Goal: Task Accomplishment & Management: Manage account settings

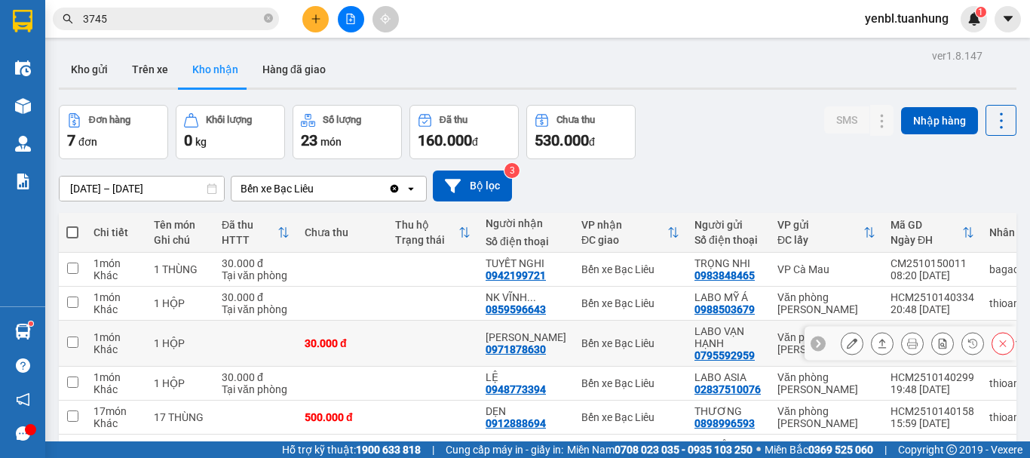
scroll to position [75, 0]
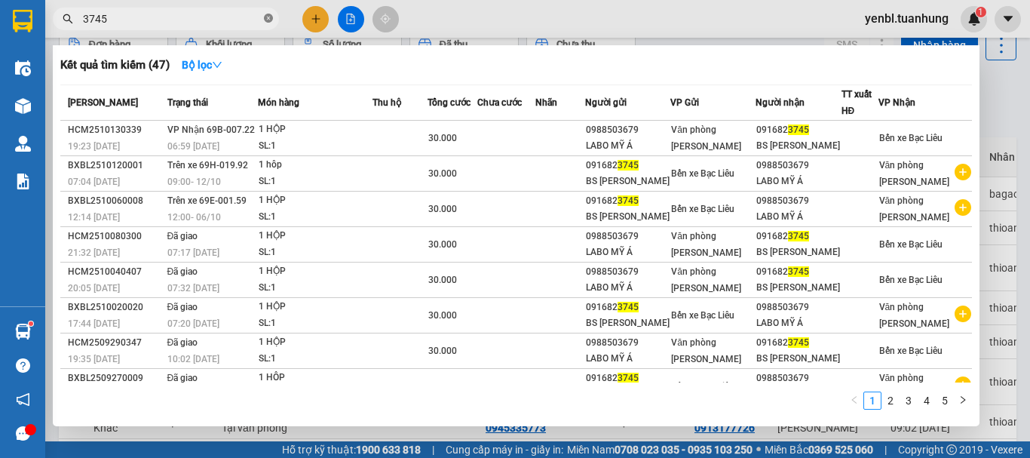
click at [269, 20] on icon "close-circle" at bounding box center [268, 18] width 9 height 9
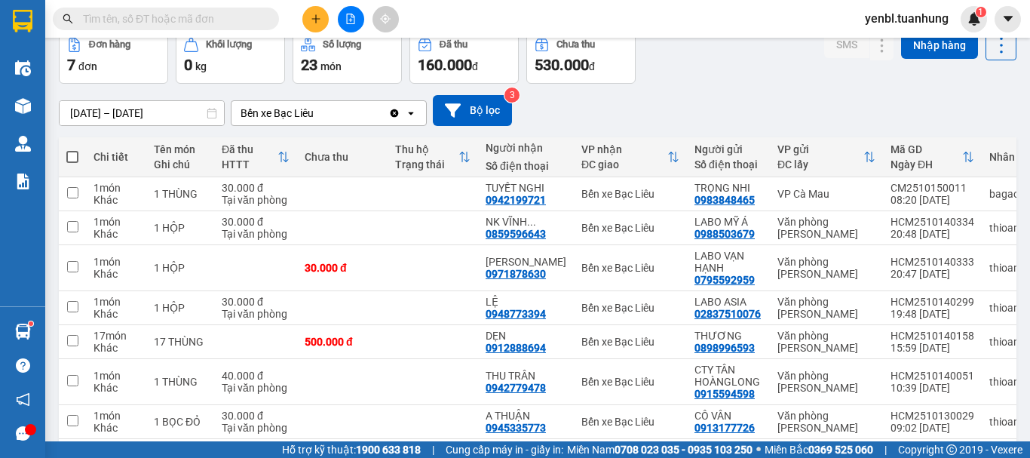
click at [214, 17] on input "text" at bounding box center [172, 19] width 178 height 17
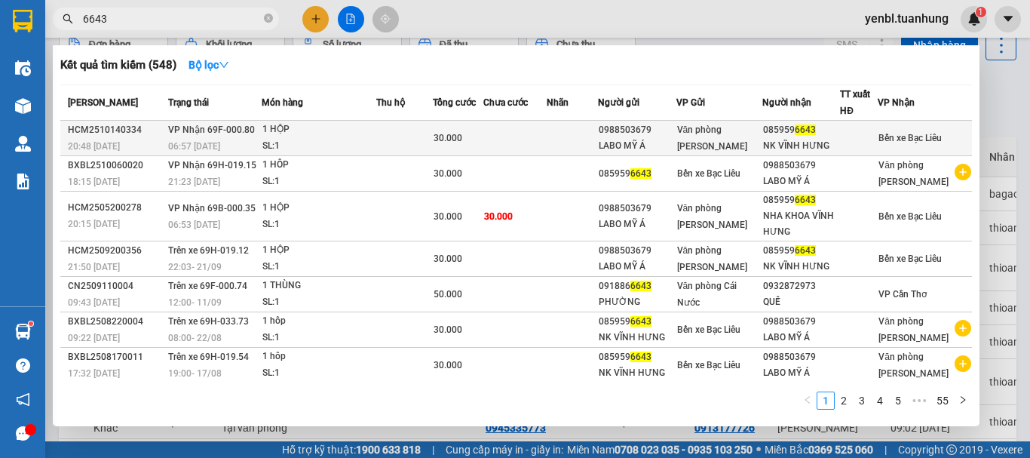
type input "6643"
click at [840, 142] on div "NK VĨNH HƯNG" at bounding box center [801, 146] width 77 height 16
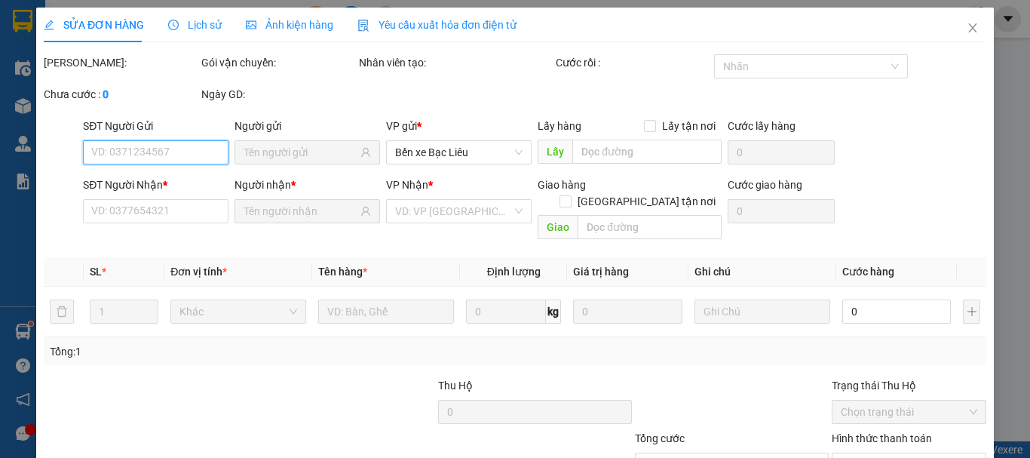
type input "0988503679"
type input "LABO MỸ Á"
type input "0859596643"
type input "NK VĨNH HƯNG"
type input "30.000"
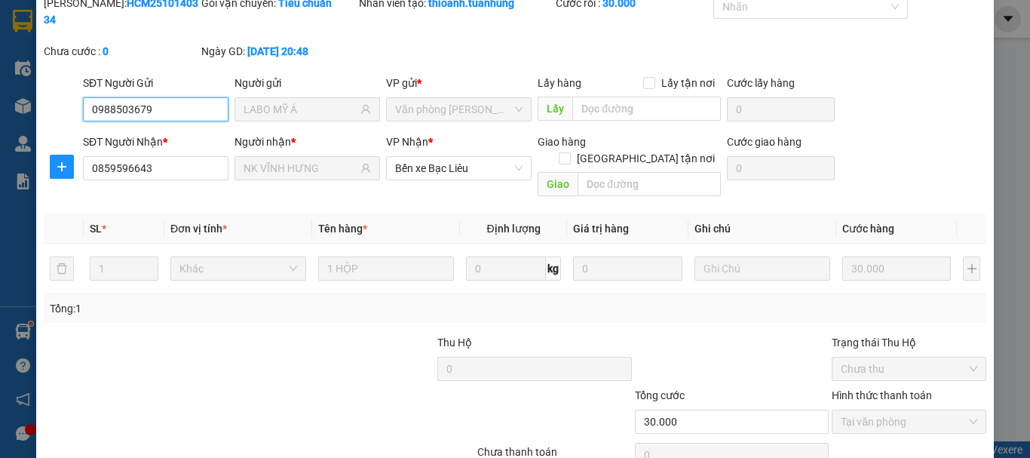
scroll to position [103, 0]
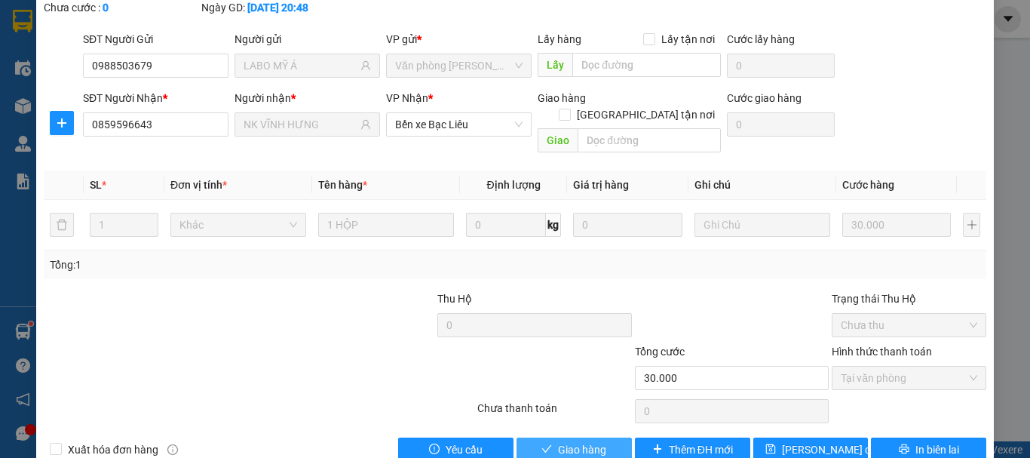
click at [585, 441] on span "Giao hàng" at bounding box center [582, 449] width 48 height 17
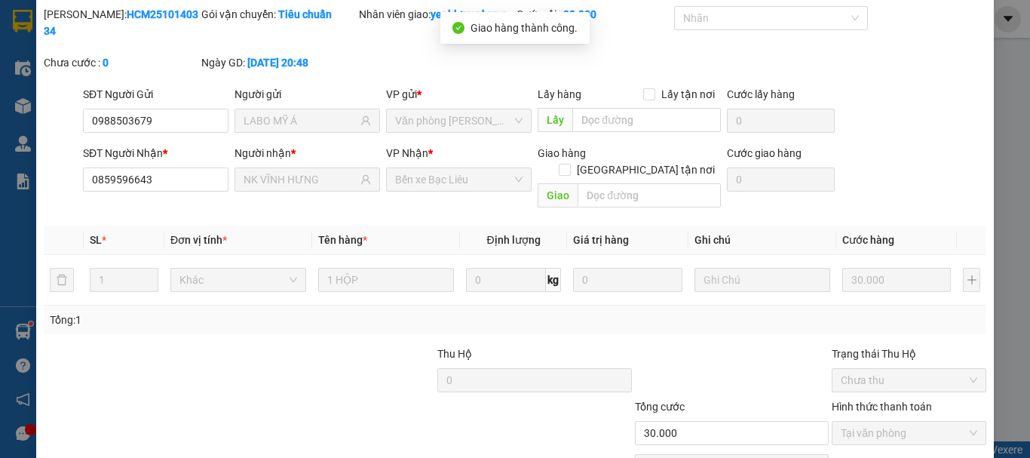
scroll to position [0, 0]
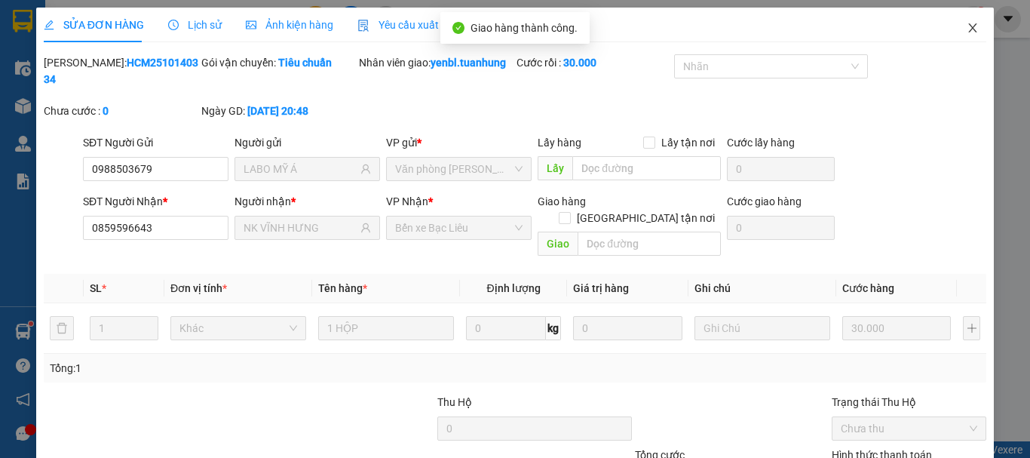
click at [966, 27] on icon "close" at bounding box center [972, 28] width 12 height 12
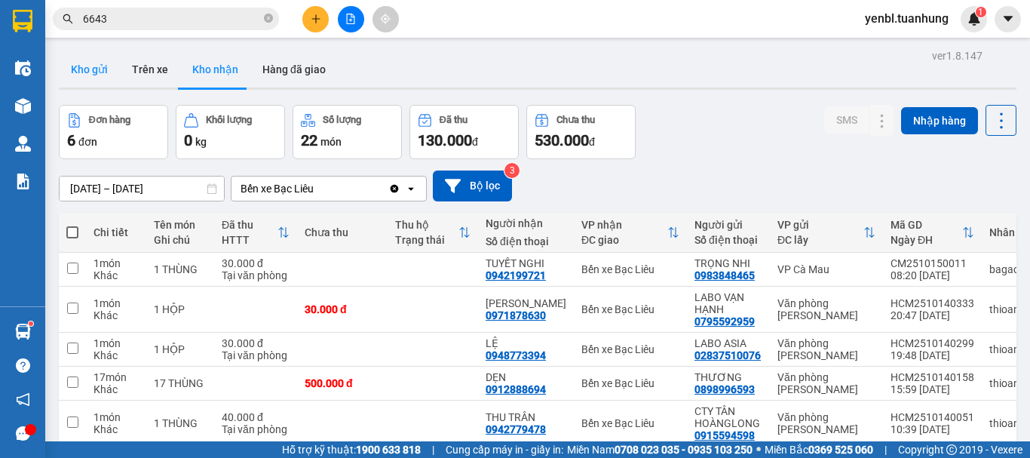
click at [87, 55] on button "Kho gửi" at bounding box center [89, 69] width 61 height 36
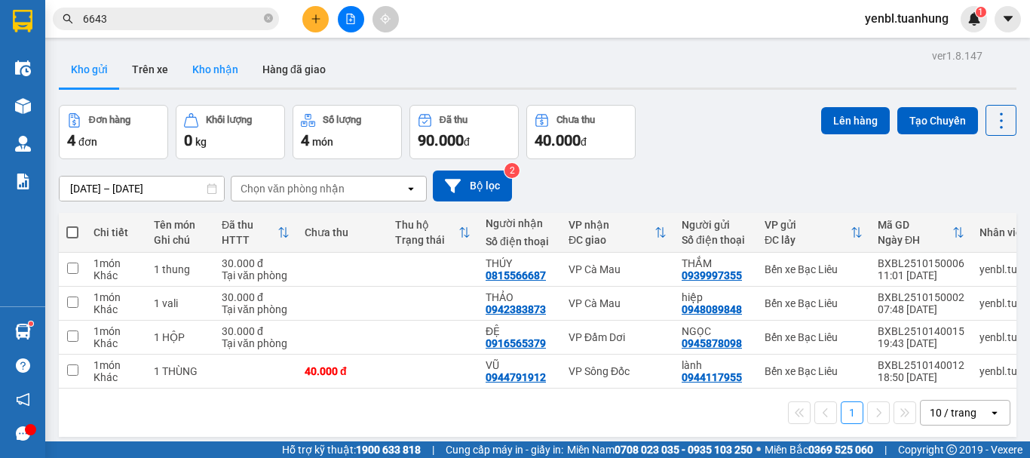
click at [221, 57] on button "Kho nhận" at bounding box center [215, 69] width 70 height 36
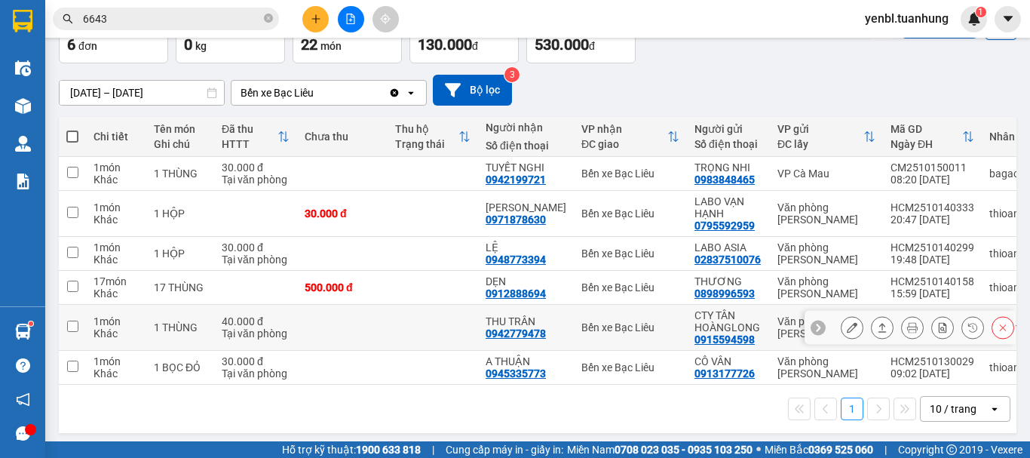
scroll to position [107, 0]
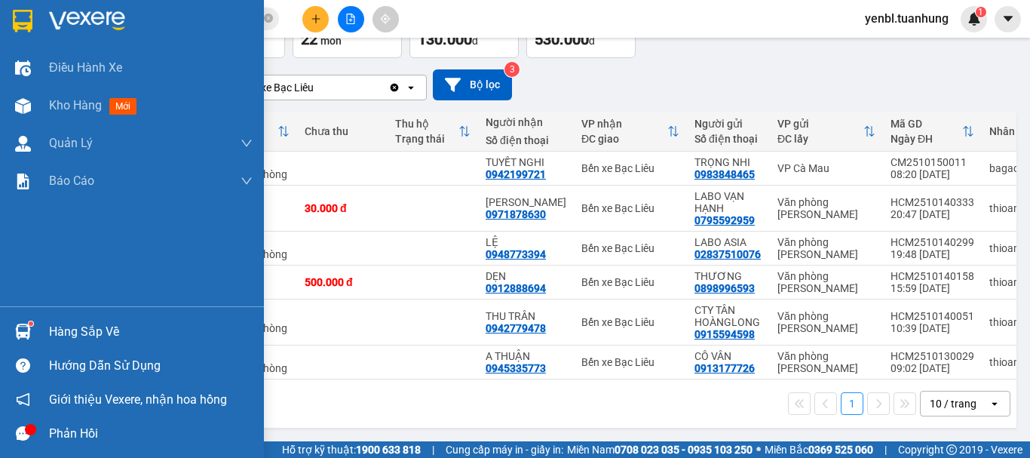
click at [40, 338] on div "Hàng sắp về" at bounding box center [132, 331] width 264 height 34
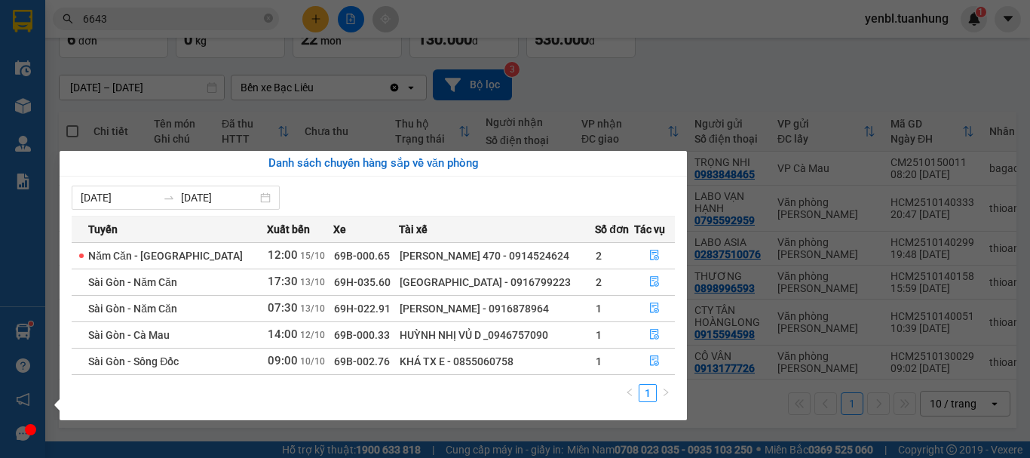
click at [714, 133] on section "Kết quả tìm kiếm ( 548 ) Bộ lọc Mã ĐH Trạng thái Món hàng Thu hộ Tổng cước Chưa…" at bounding box center [515, 229] width 1030 height 458
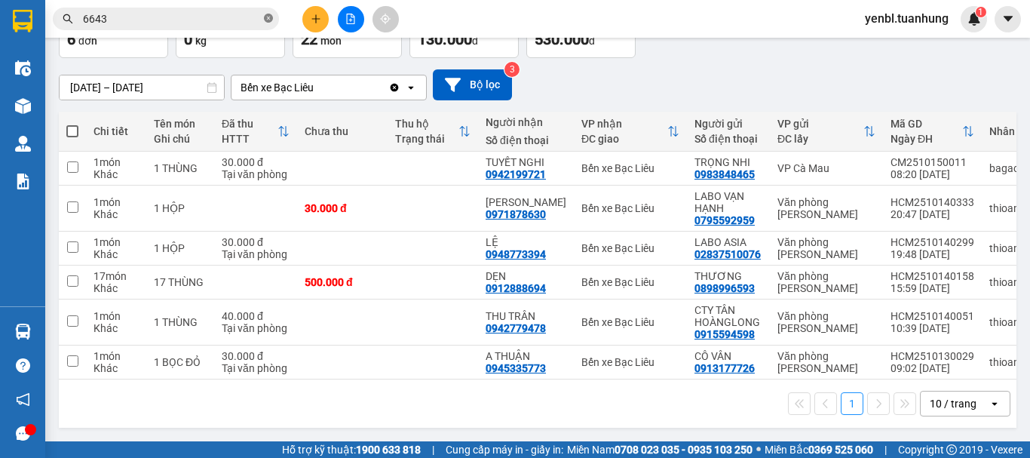
click at [268, 17] on icon "close-circle" at bounding box center [268, 18] width 9 height 9
click at [211, 20] on input "text" at bounding box center [172, 19] width 178 height 17
type input "88"
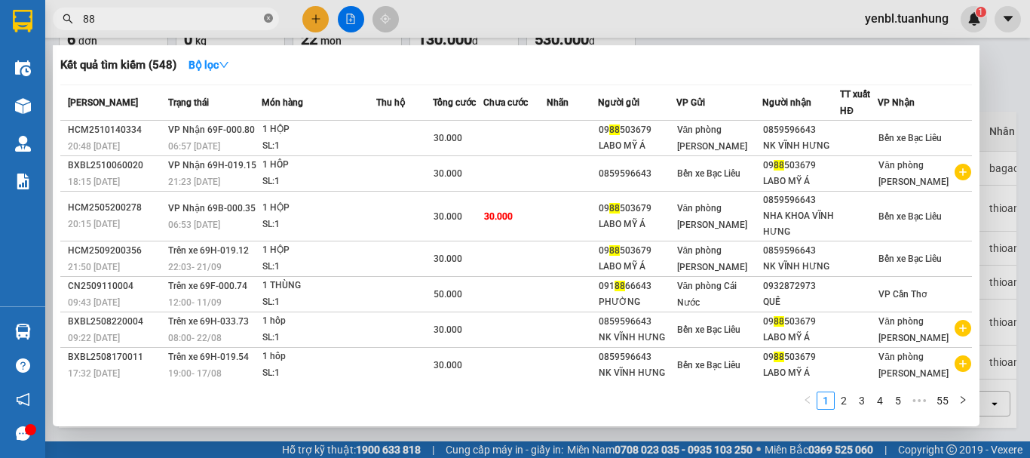
click at [270, 23] on icon "close-circle" at bounding box center [268, 18] width 9 height 9
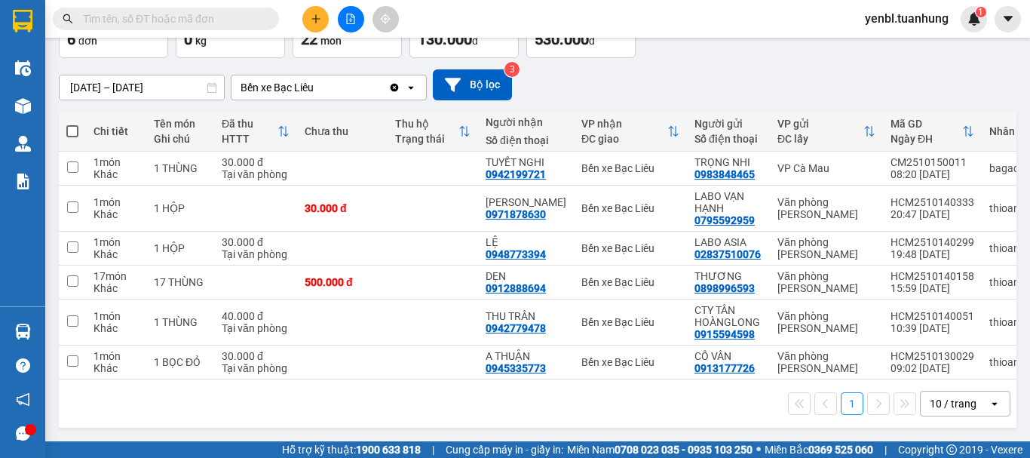
click at [233, 18] on input "text" at bounding box center [172, 19] width 178 height 17
click at [234, 19] on input "text" at bounding box center [172, 19] width 178 height 17
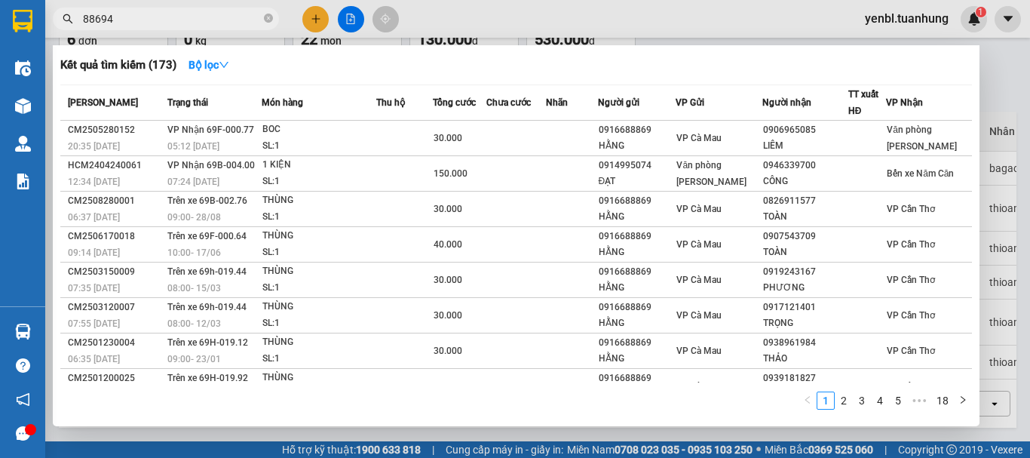
type input "88694"
click at [992, 137] on div at bounding box center [515, 229] width 1030 height 458
click at [271, 20] on icon "close-circle" at bounding box center [268, 18] width 9 height 9
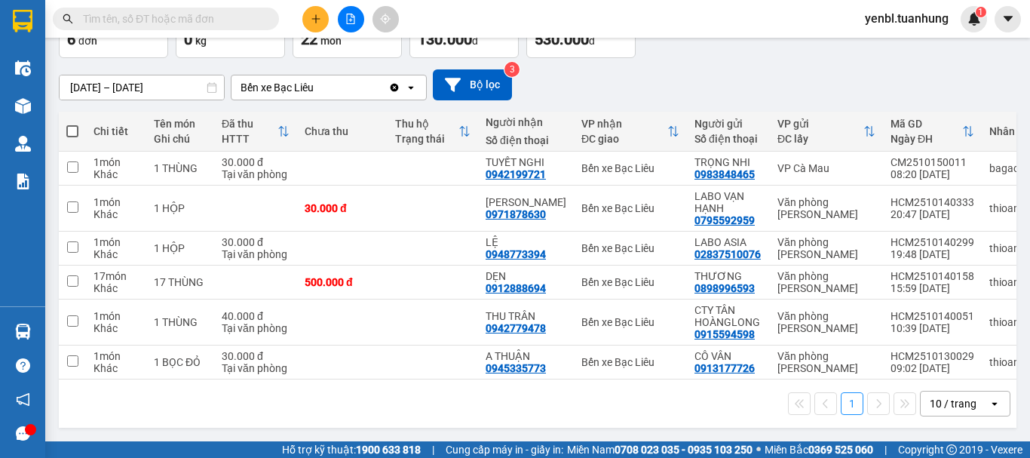
click at [253, 20] on input "text" at bounding box center [172, 19] width 178 height 17
click at [186, 18] on input "text" at bounding box center [172, 19] width 178 height 17
click at [164, 11] on input "text" at bounding box center [172, 19] width 178 height 17
click at [192, 26] on input "text" at bounding box center [172, 19] width 178 height 17
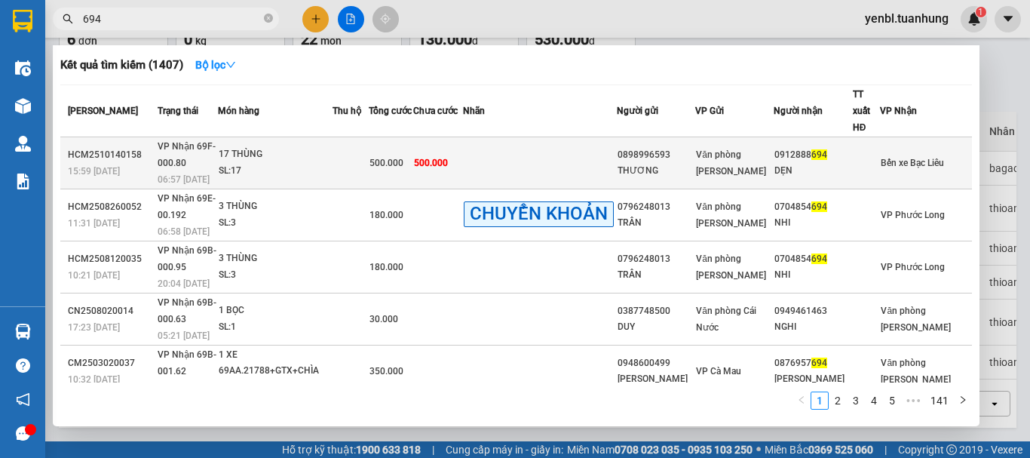
type input "694"
click at [863, 155] on div at bounding box center [866, 163] width 26 height 16
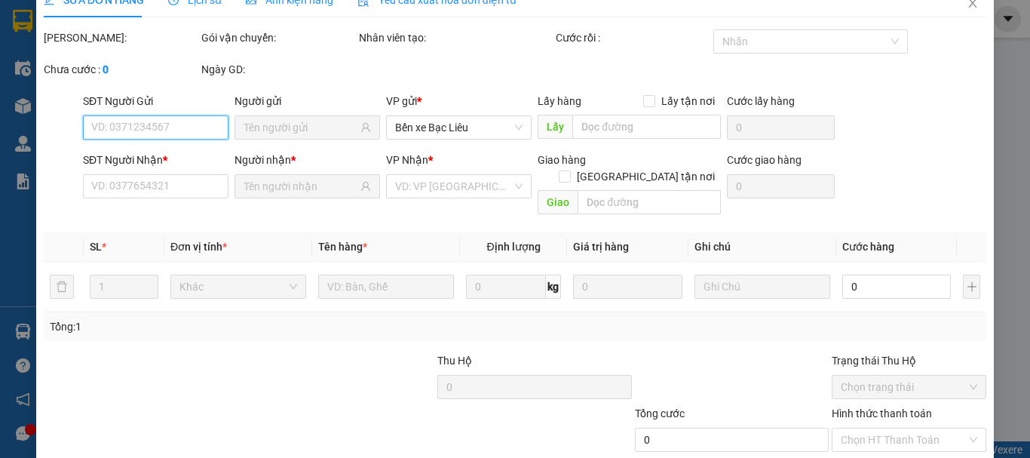
type input "0898996593"
type input "THƯƠNG"
type input "0912888694"
type input "DẸN"
type input "500.000"
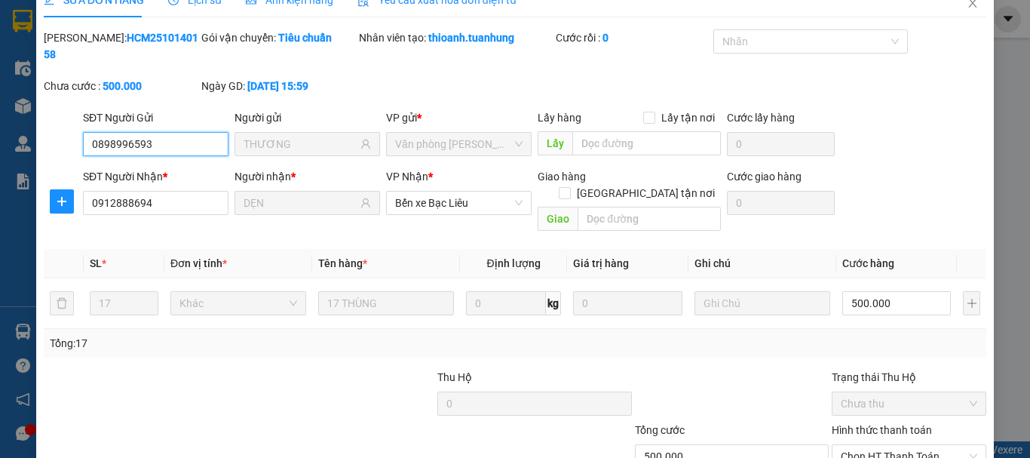
scroll to position [103, 0]
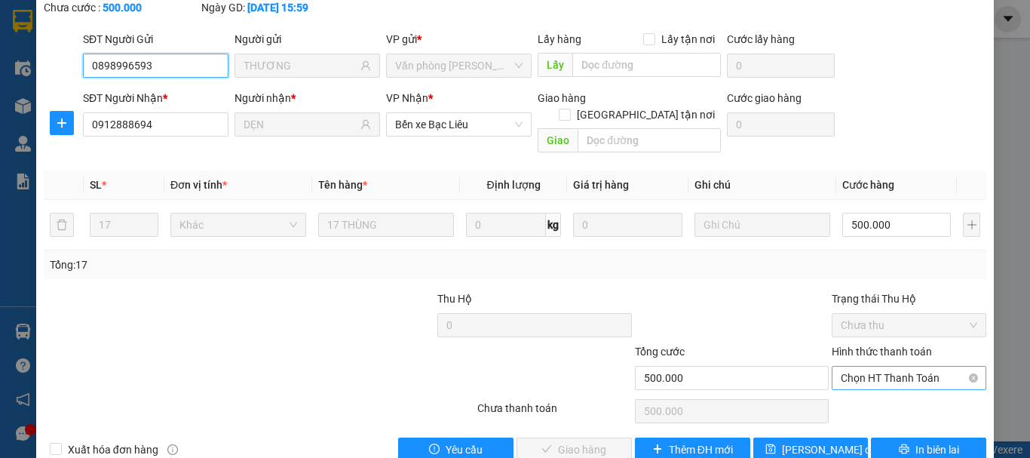
click at [882, 366] on span "Chọn HT Thanh Toán" at bounding box center [908, 377] width 136 height 23
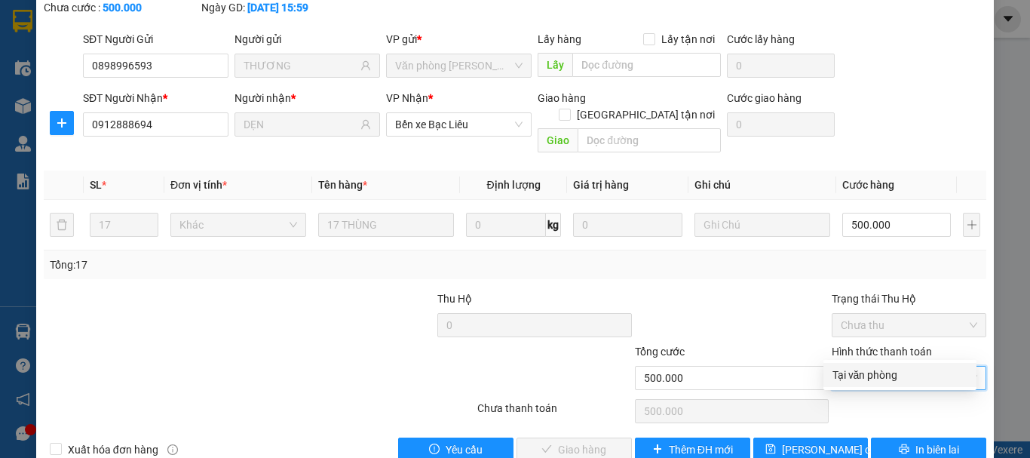
click at [855, 372] on div "Tại văn phòng" at bounding box center [899, 374] width 135 height 17
type input "0"
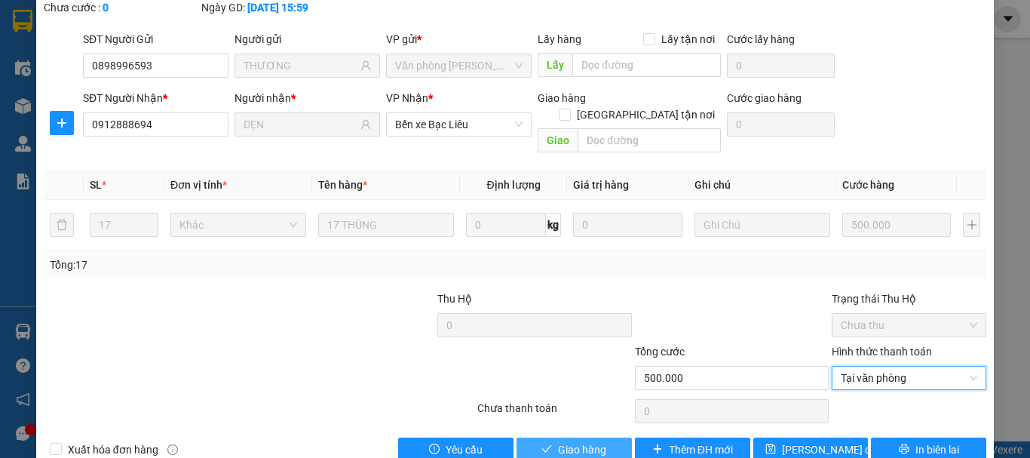
click at [574, 441] on span "Giao hàng" at bounding box center [582, 449] width 48 height 17
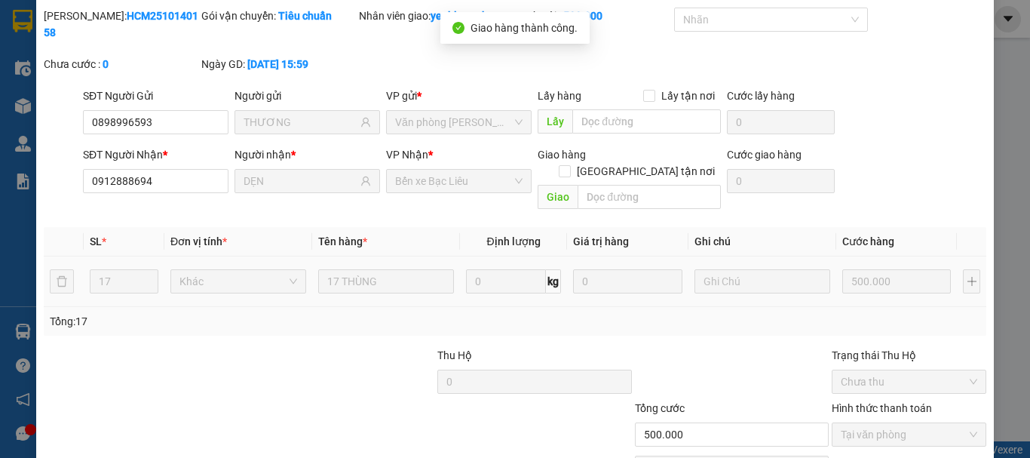
scroll to position [0, 0]
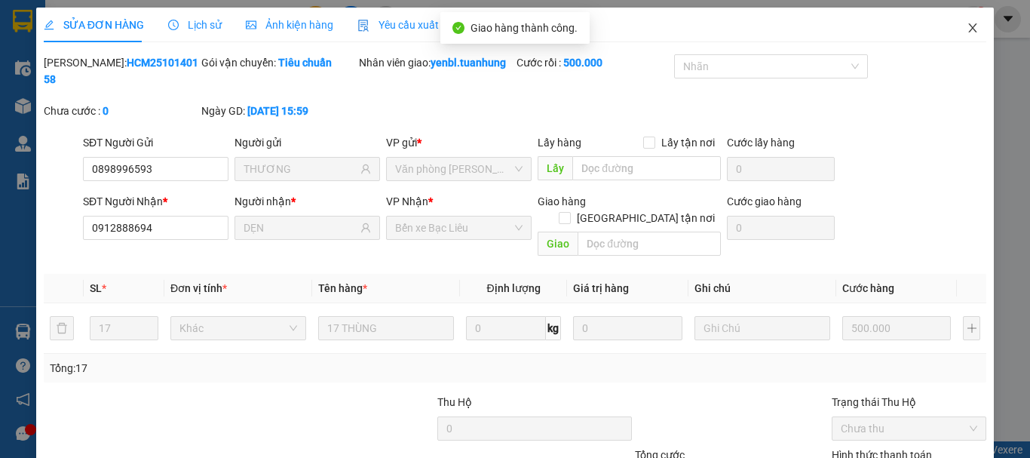
click at [953, 26] on span "Close" at bounding box center [972, 29] width 42 height 42
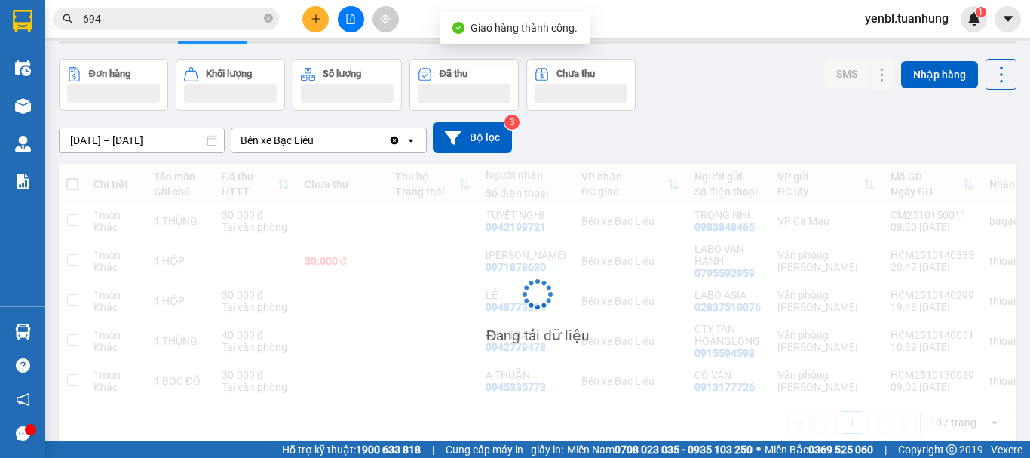
scroll to position [71, 0]
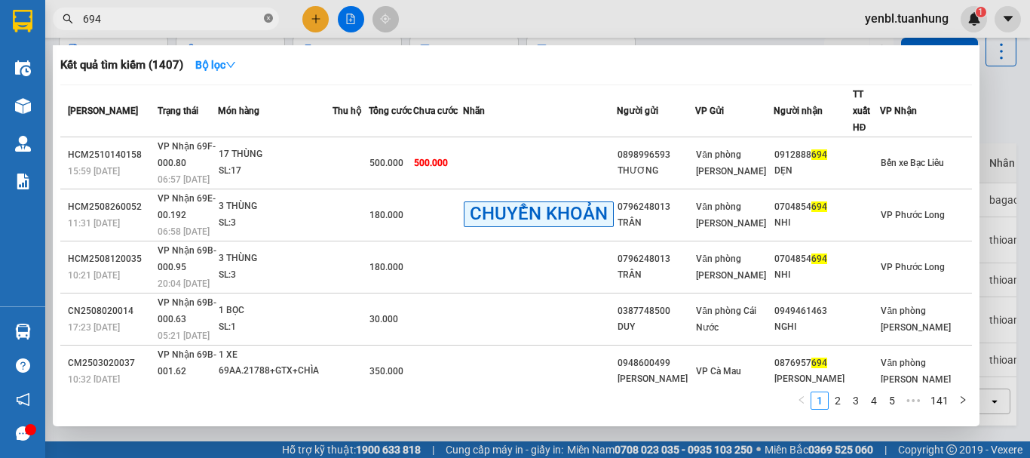
click at [267, 21] on icon "close-circle" at bounding box center [268, 18] width 9 height 9
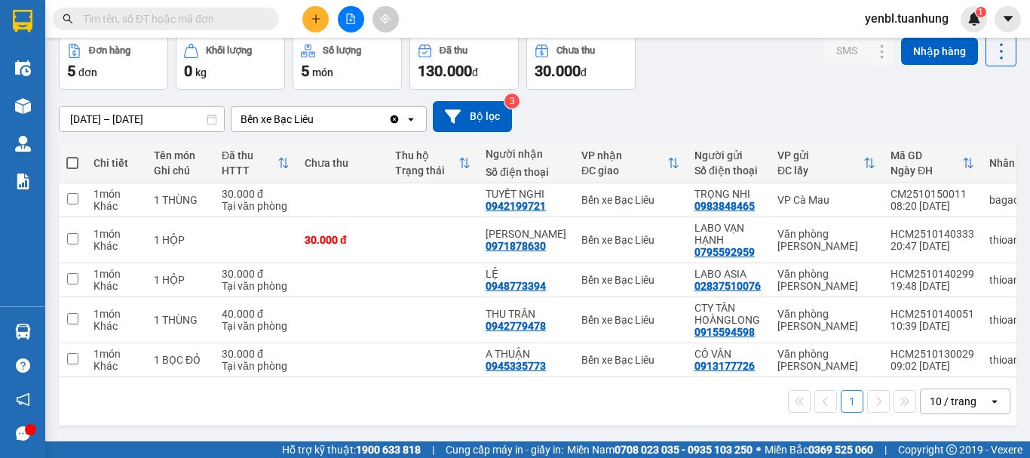
click at [206, 8] on span at bounding box center [166, 19] width 226 height 23
click at [206, 11] on input "text" at bounding box center [172, 19] width 178 height 17
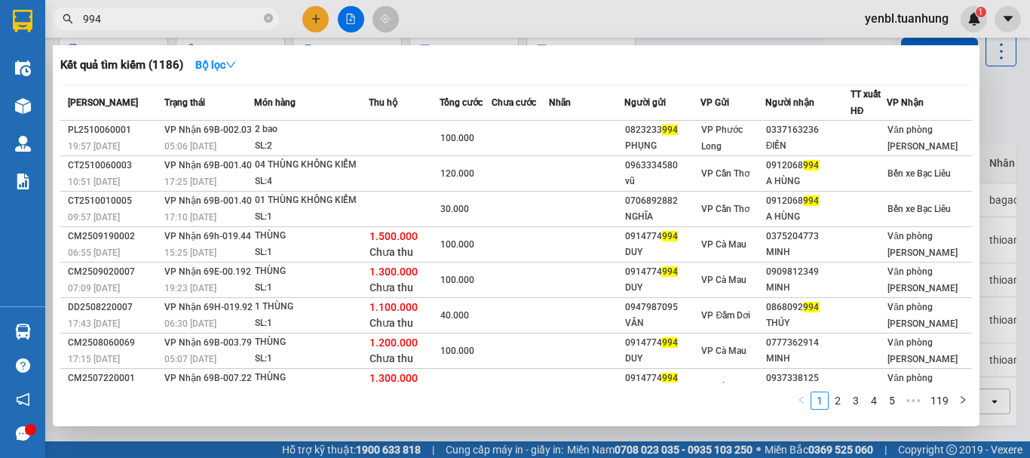
type input "994"
click at [1006, 69] on div at bounding box center [515, 229] width 1030 height 458
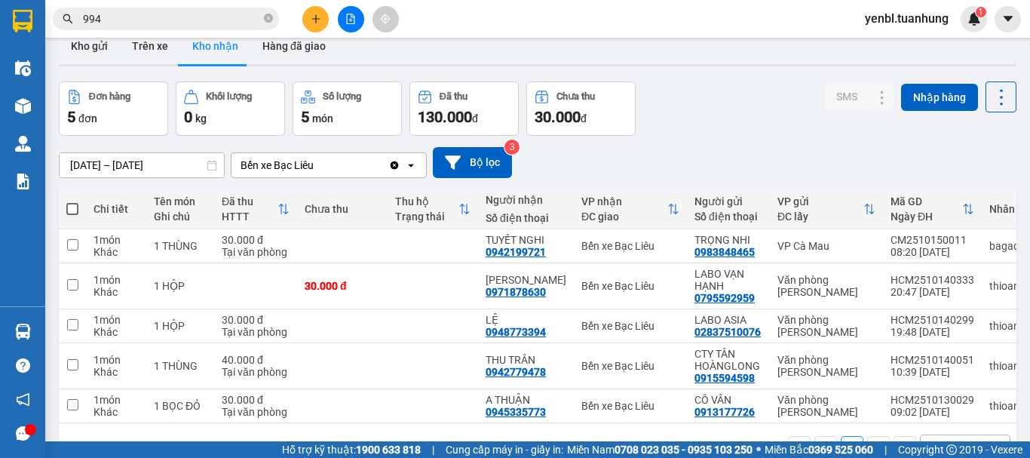
scroll to position [0, 0]
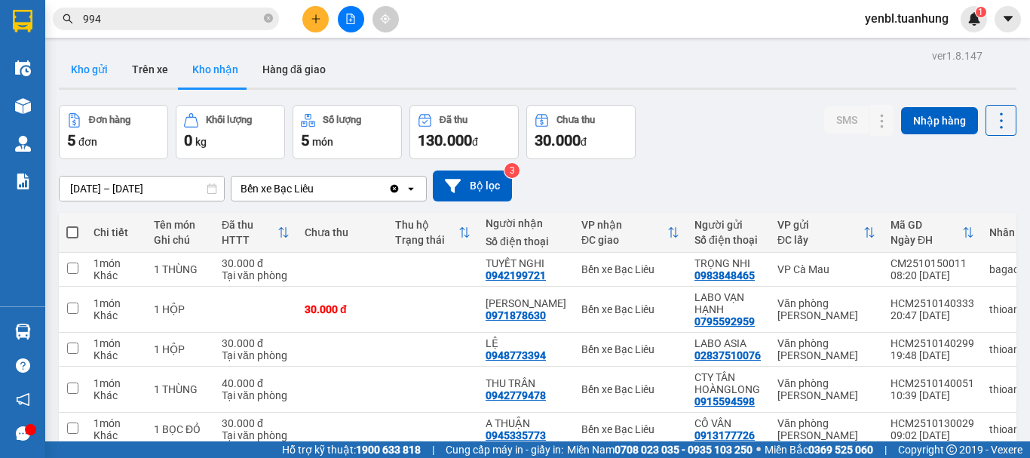
click at [94, 71] on button "Kho gửi" at bounding box center [89, 69] width 61 height 36
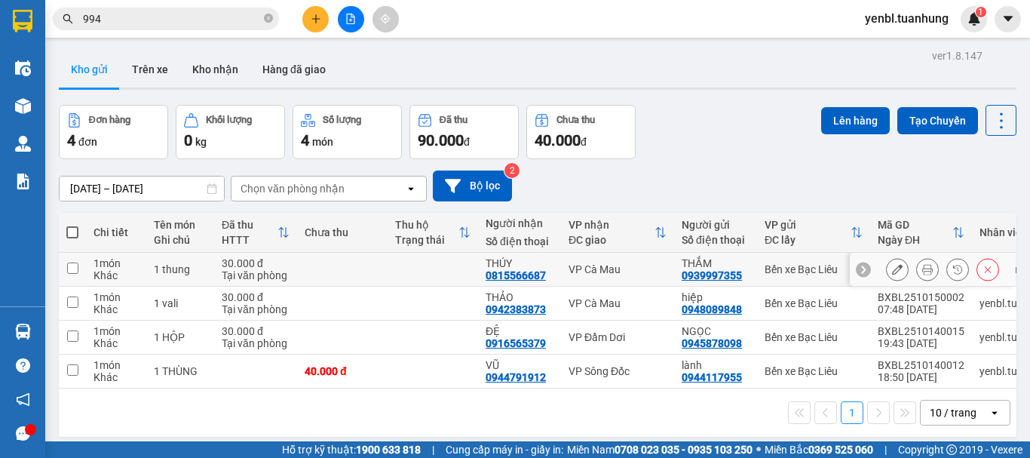
click at [75, 265] on input "checkbox" at bounding box center [72, 267] width 11 height 11
checkbox input "true"
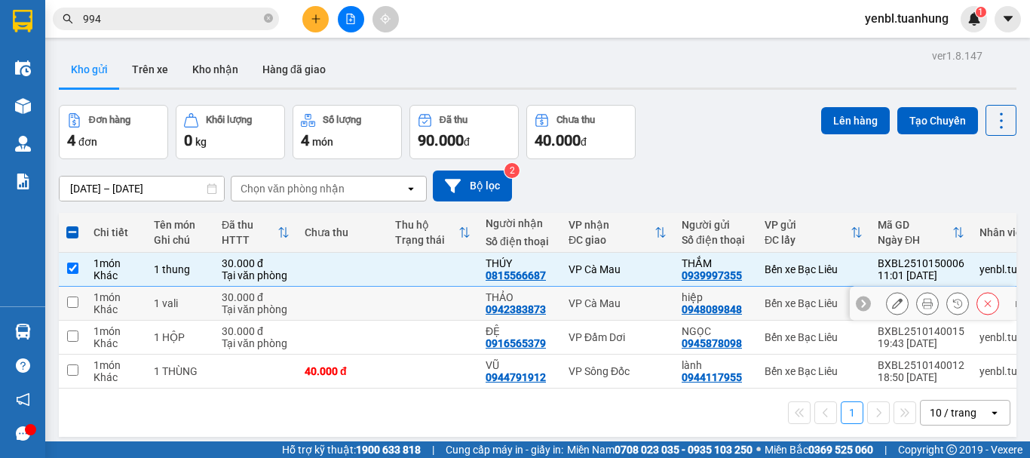
click at [74, 300] on input "checkbox" at bounding box center [72, 301] width 11 height 11
checkbox input "true"
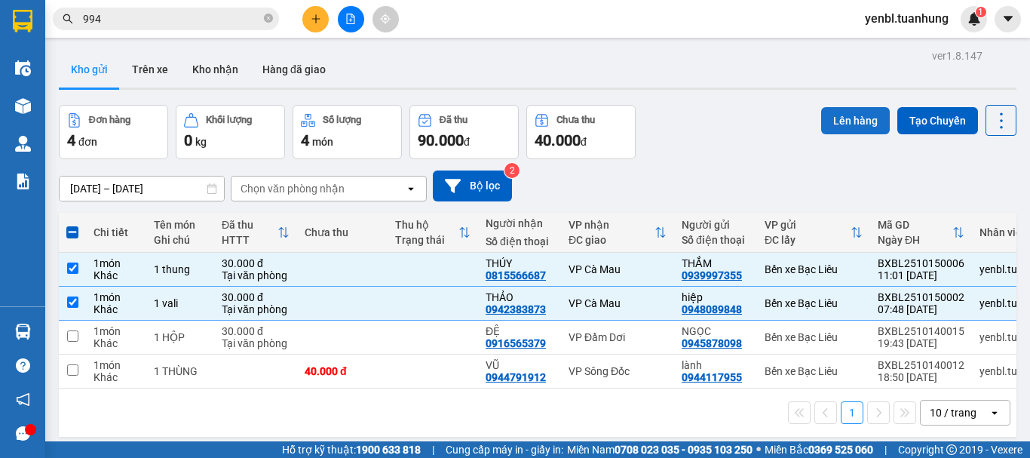
click at [858, 115] on button "Lên hàng" at bounding box center [855, 120] width 69 height 27
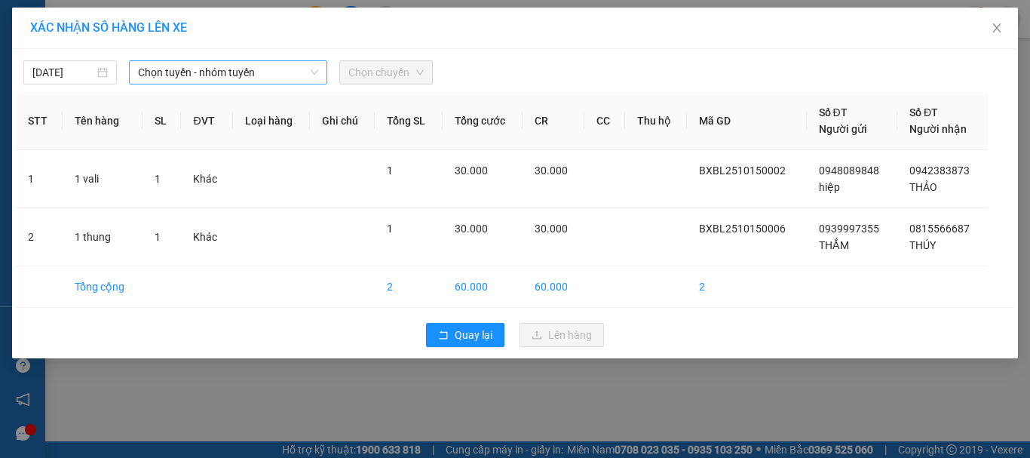
click at [283, 69] on span "Chọn tuyến - nhóm tuyến" at bounding box center [228, 72] width 180 height 23
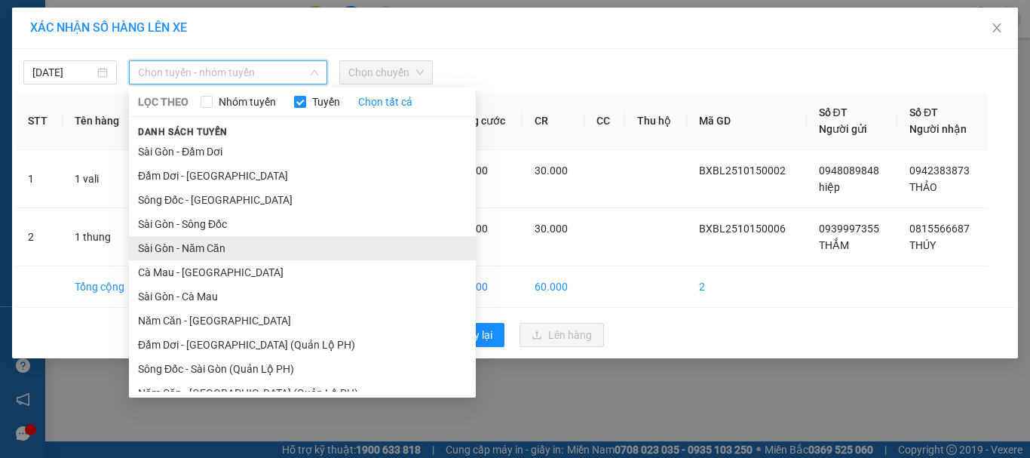
click at [222, 248] on li "Sài Gòn - Năm Căn" at bounding box center [302, 248] width 347 height 24
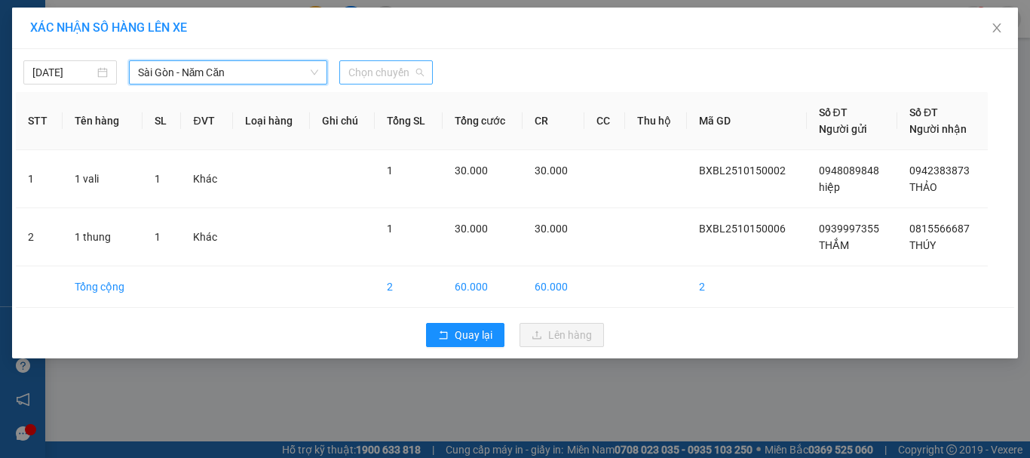
click at [395, 65] on span "Chọn chuyến" at bounding box center [385, 72] width 75 height 23
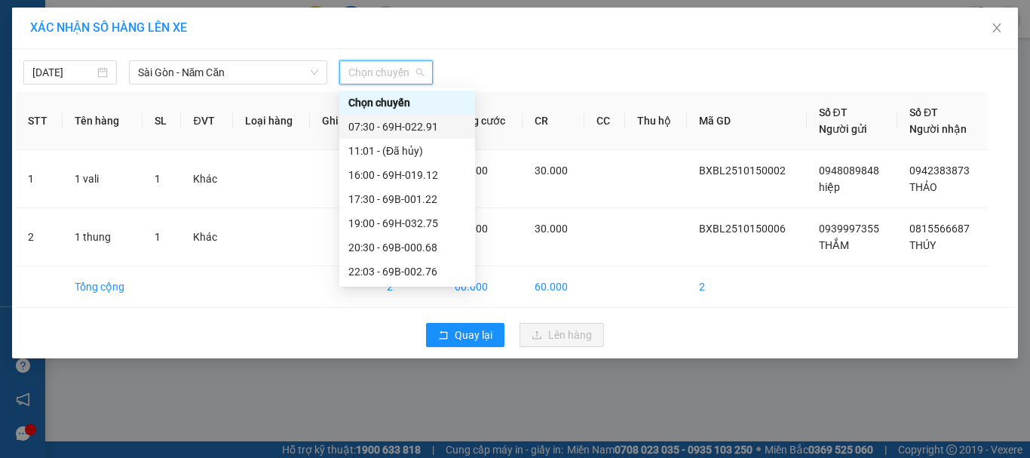
click at [396, 121] on div "07:30 - 69H-022.91" at bounding box center [407, 126] width 118 height 17
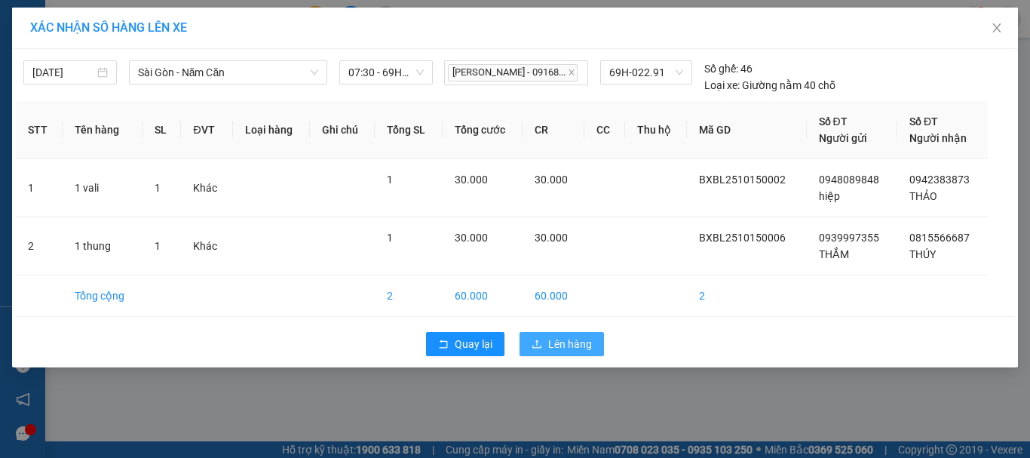
click at [577, 341] on span "Lên hàng" at bounding box center [570, 343] width 44 height 17
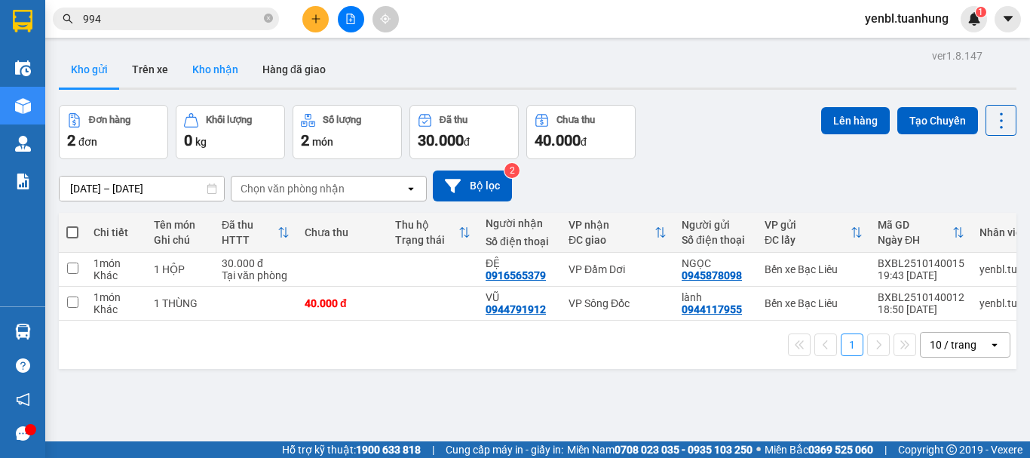
click at [221, 60] on button "Kho nhận" at bounding box center [215, 69] width 70 height 36
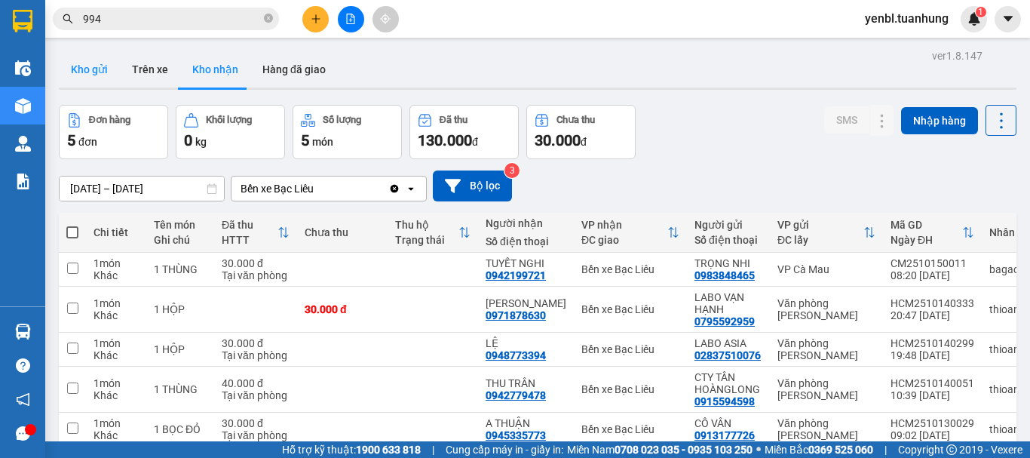
click at [96, 71] on button "Kho gửi" at bounding box center [89, 69] width 61 height 36
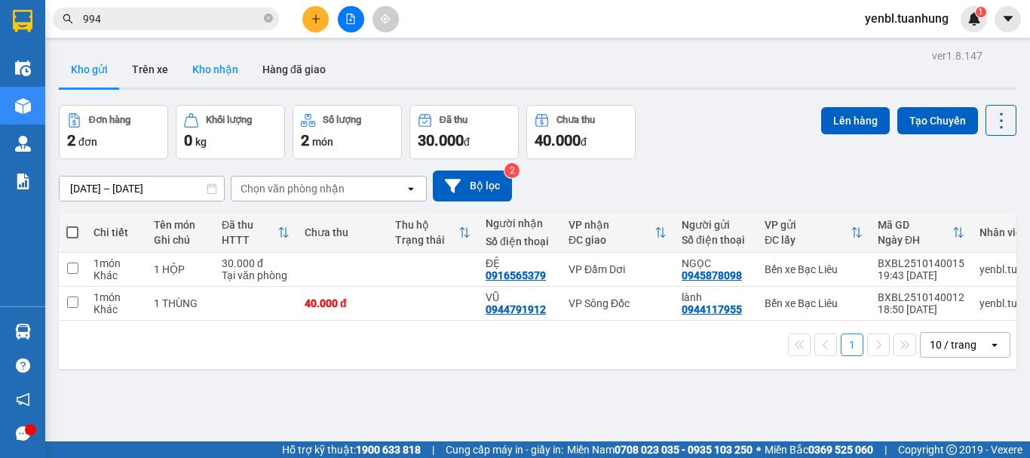
click at [202, 67] on button "Kho nhận" at bounding box center [215, 69] width 70 height 36
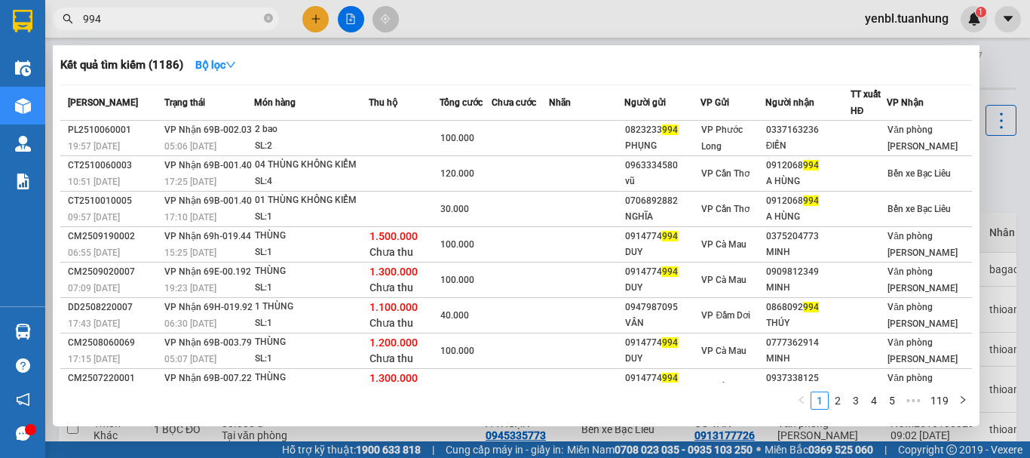
click at [262, 14] on span "994" at bounding box center [166, 19] width 226 height 23
click at [267, 17] on icon "close-circle" at bounding box center [268, 18] width 9 height 9
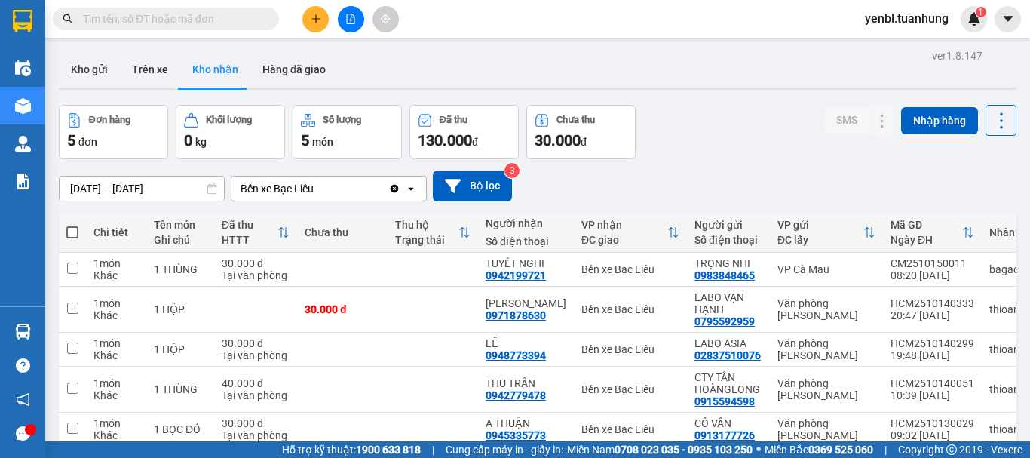
click at [227, 17] on input "text" at bounding box center [172, 19] width 178 height 17
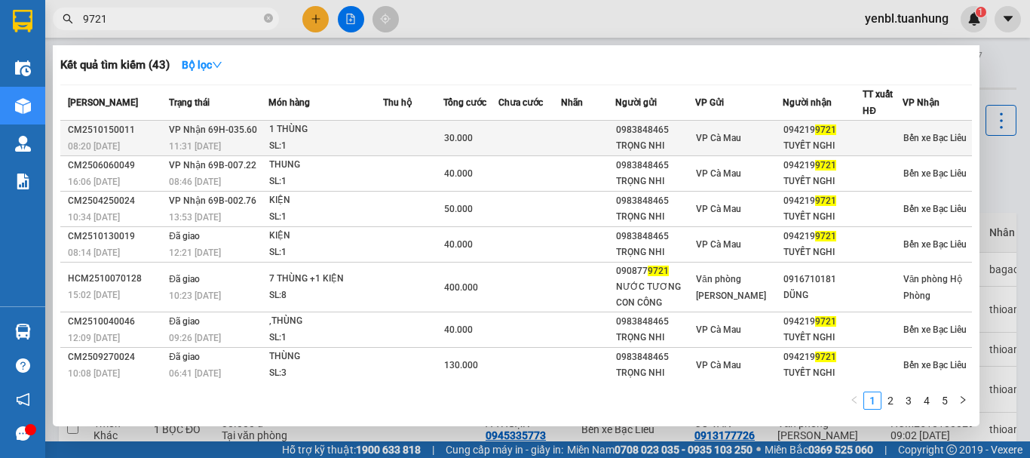
type input "9721"
click at [862, 147] on td at bounding box center [881, 138] width 39 height 35
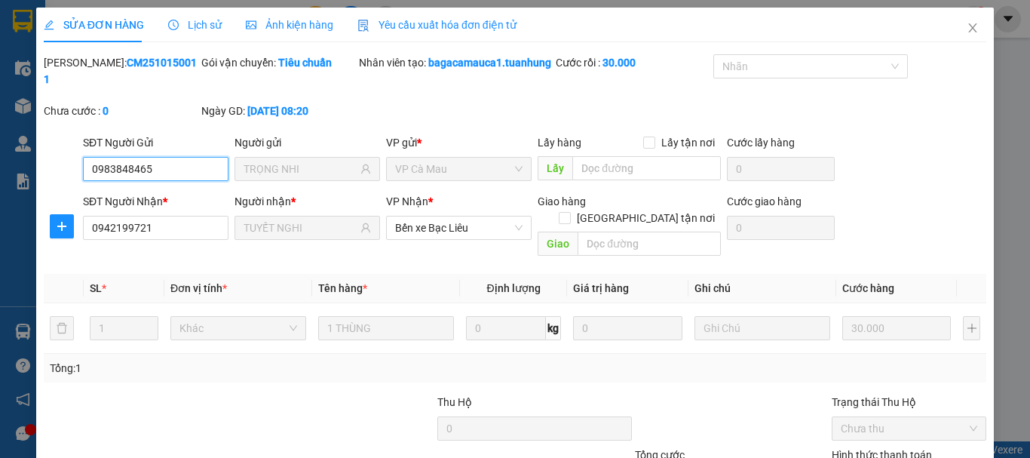
scroll to position [88, 0]
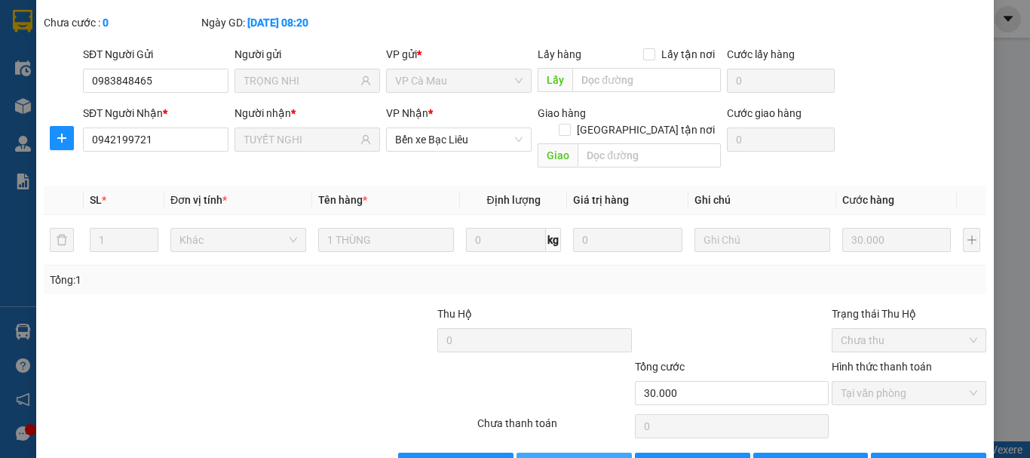
click at [578, 456] on span "Giao hàng" at bounding box center [582, 464] width 48 height 17
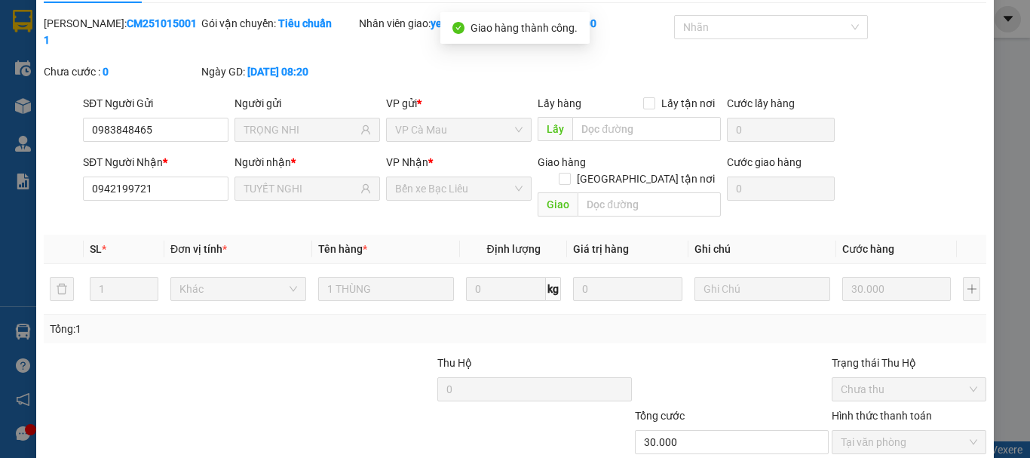
scroll to position [13, 0]
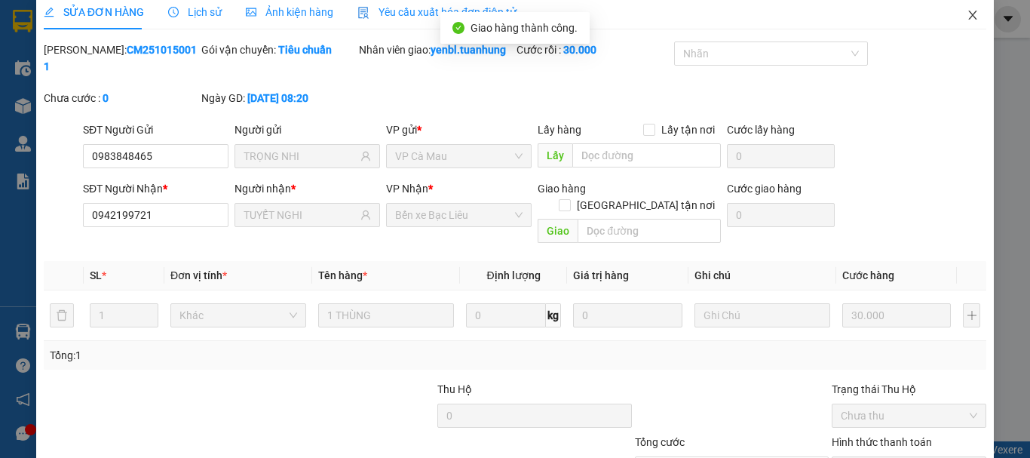
click at [966, 23] on span "Close" at bounding box center [972, 16] width 42 height 42
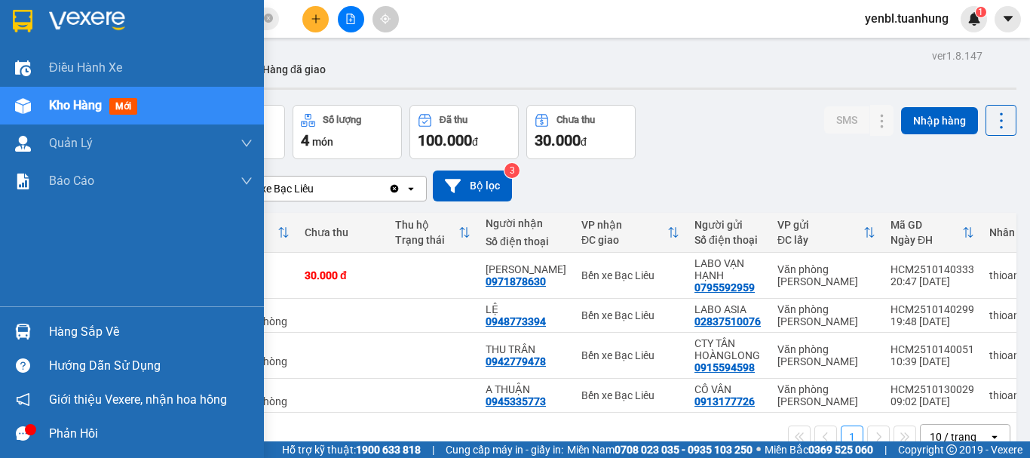
click at [38, 323] on div "Hàng sắp về" at bounding box center [132, 331] width 264 height 34
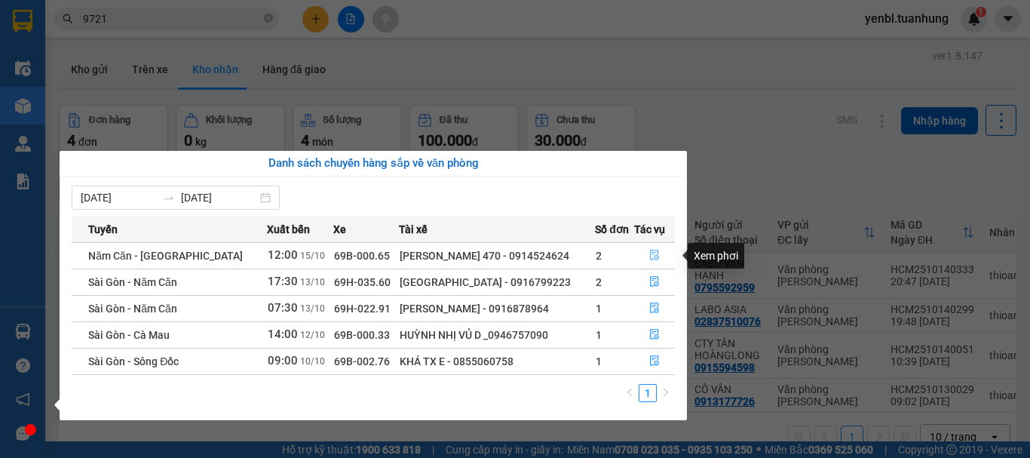
click at [650, 253] on icon "file-done" at bounding box center [654, 254] width 11 height 11
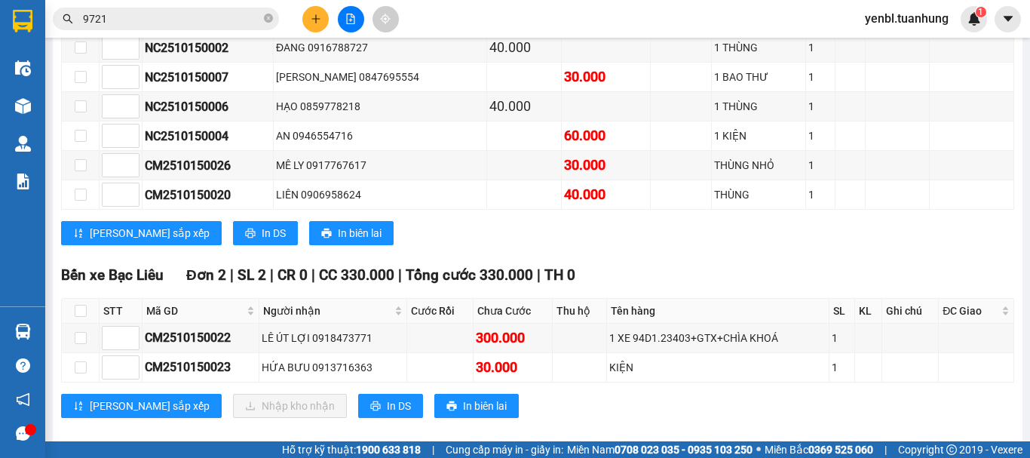
scroll to position [633, 0]
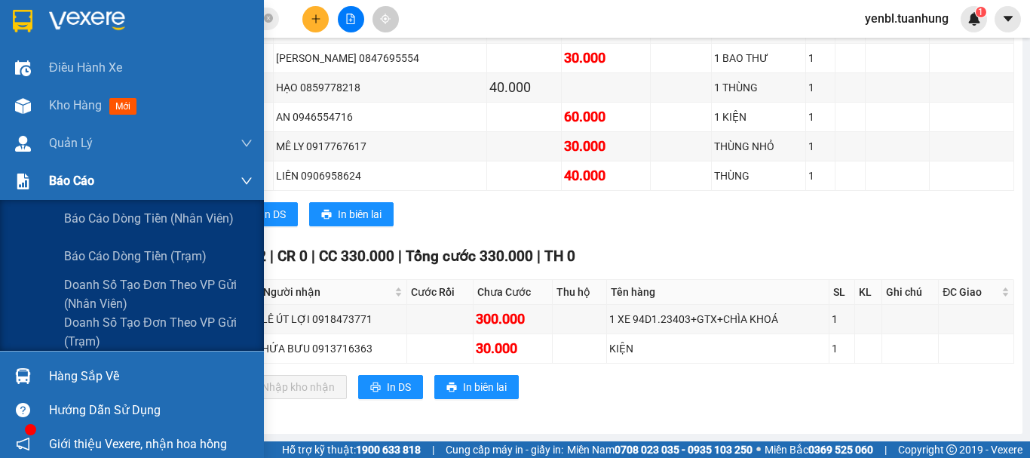
click at [44, 188] on div "Báo cáo" at bounding box center [132, 181] width 264 height 38
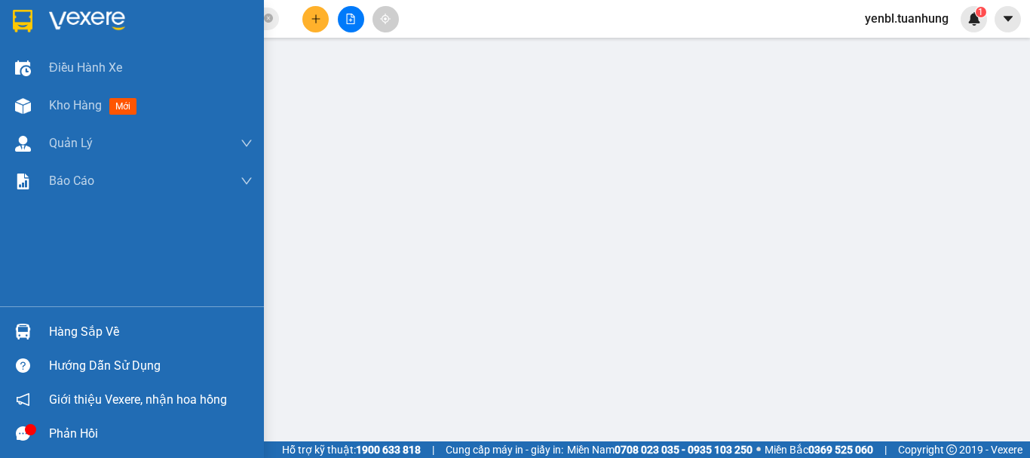
drag, startPoint x: 41, startPoint y: 332, endPoint x: 58, endPoint y: 329, distance: 17.6
click at [41, 332] on div "Hàng sắp về" at bounding box center [132, 331] width 264 height 34
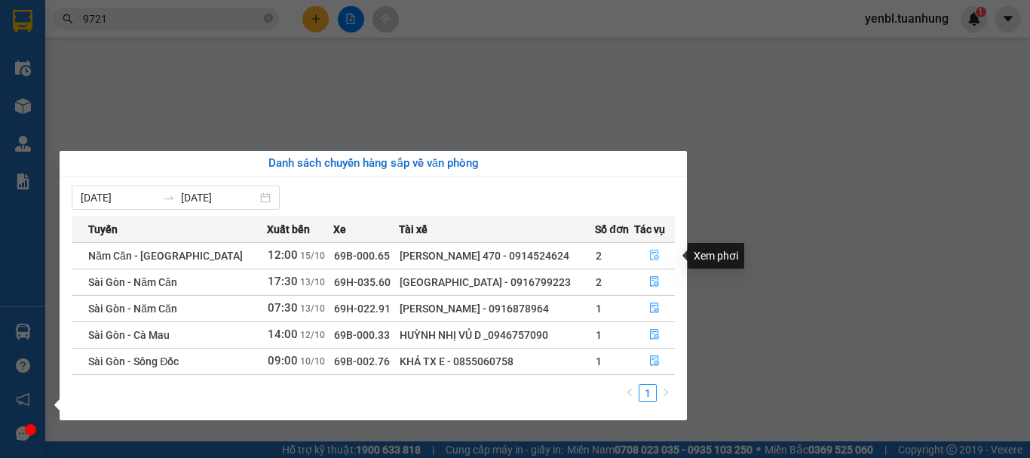
click at [657, 256] on button "button" at bounding box center [655, 255] width 40 height 24
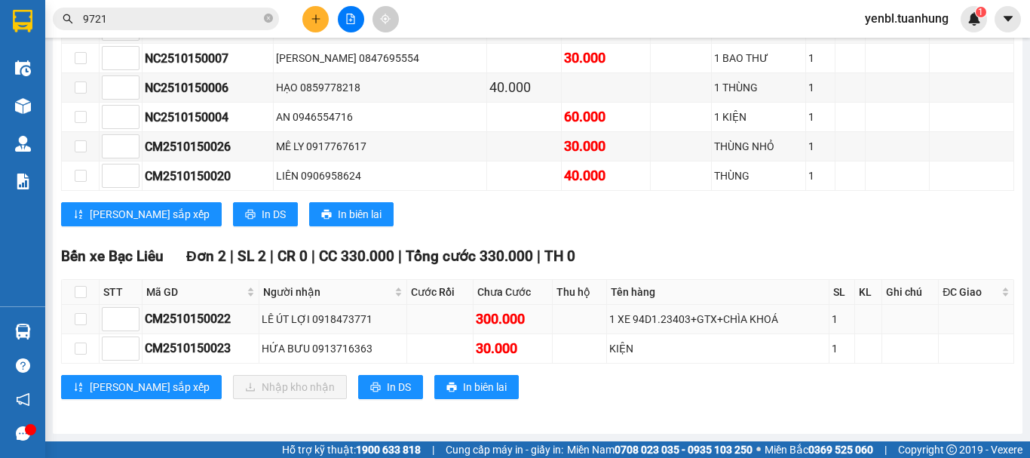
scroll to position [633, 0]
click at [84, 288] on input "checkbox" at bounding box center [81, 292] width 12 height 12
checkbox input "true"
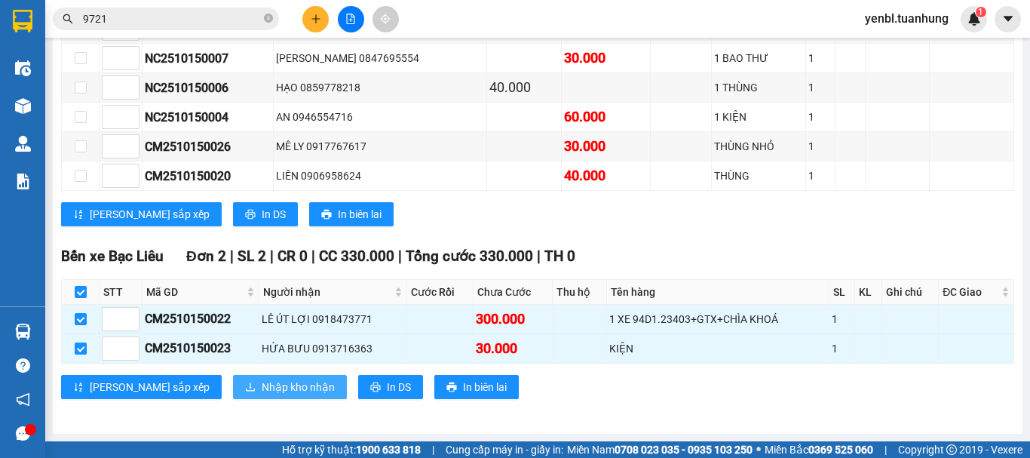
click at [233, 375] on button "Nhập kho nhận" at bounding box center [290, 387] width 114 height 24
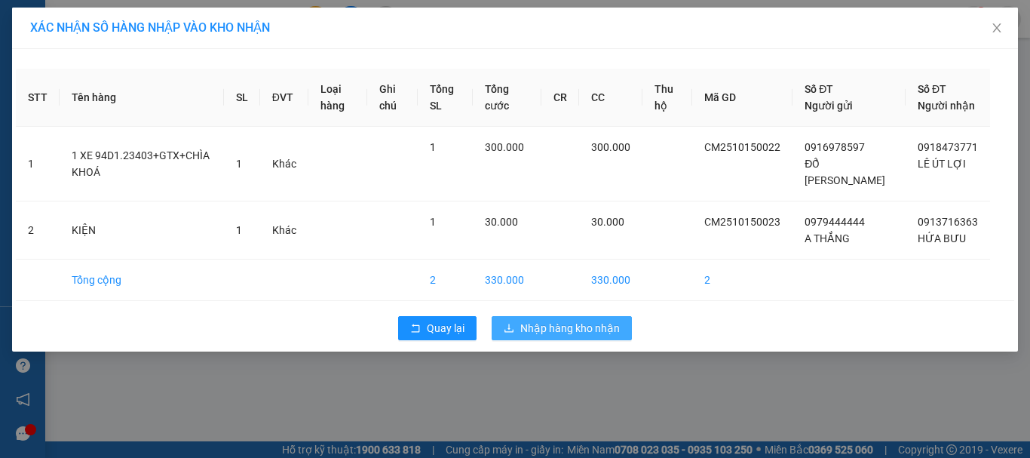
click at [540, 336] on span "Nhập hàng kho nhận" at bounding box center [569, 328] width 99 height 17
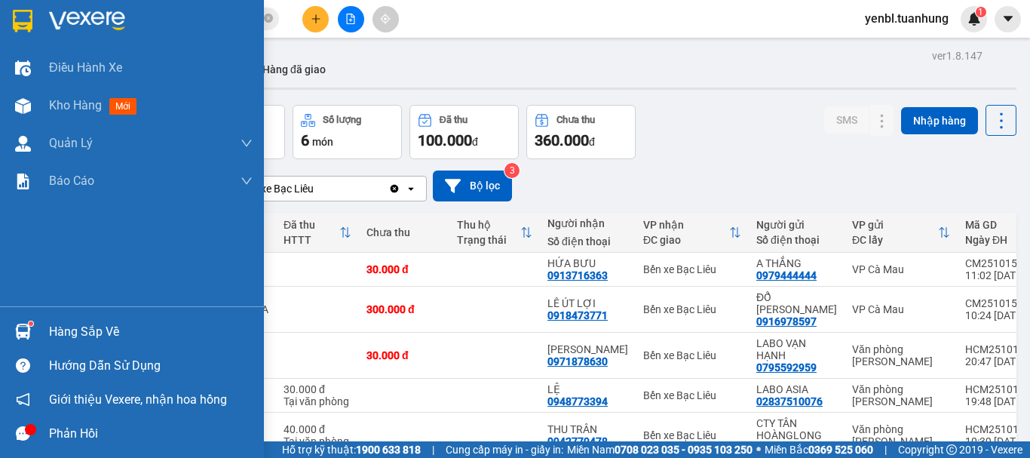
click at [32, 320] on div at bounding box center [23, 331] width 26 height 26
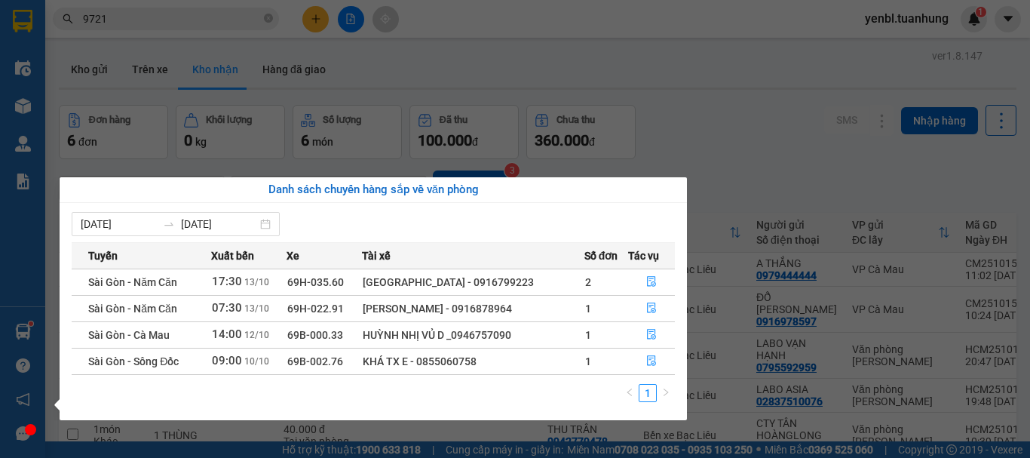
click at [704, 118] on section "Kết quả tìm kiếm ( 43 ) Bộ lọc Mã ĐH Trạng thái Món hàng Thu hộ Tổng cước Chưa …" at bounding box center [515, 229] width 1030 height 458
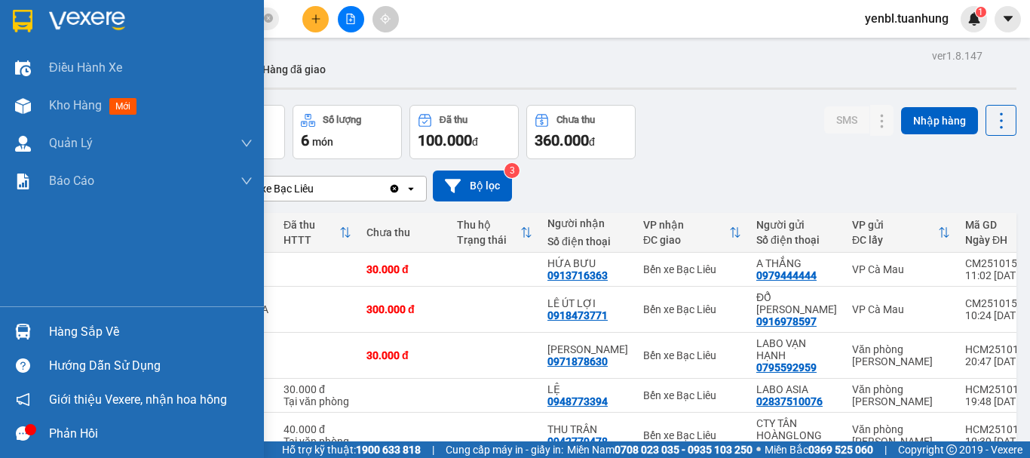
click at [112, 320] on div "Hàng sắp về" at bounding box center [151, 331] width 204 height 23
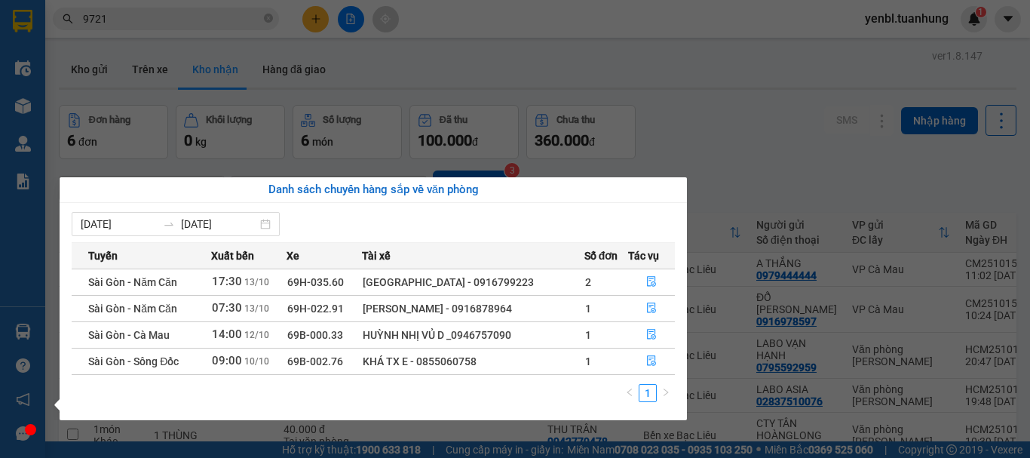
click at [688, 194] on section "Kết quả tìm kiếm ( 43 ) Bộ lọc Mã ĐH Trạng thái Món hàng Thu hộ Tổng cước Chưa …" at bounding box center [515, 229] width 1030 height 458
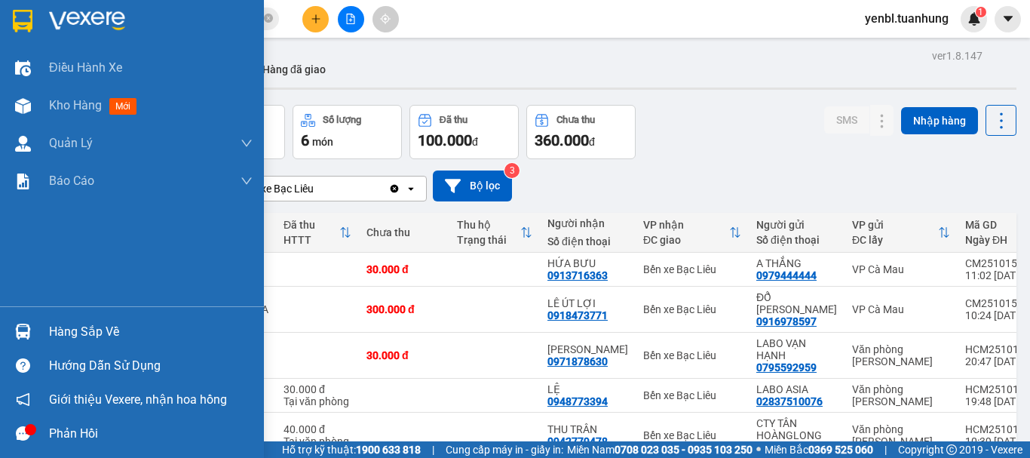
click at [47, 335] on div "Hàng sắp về" at bounding box center [132, 331] width 264 height 34
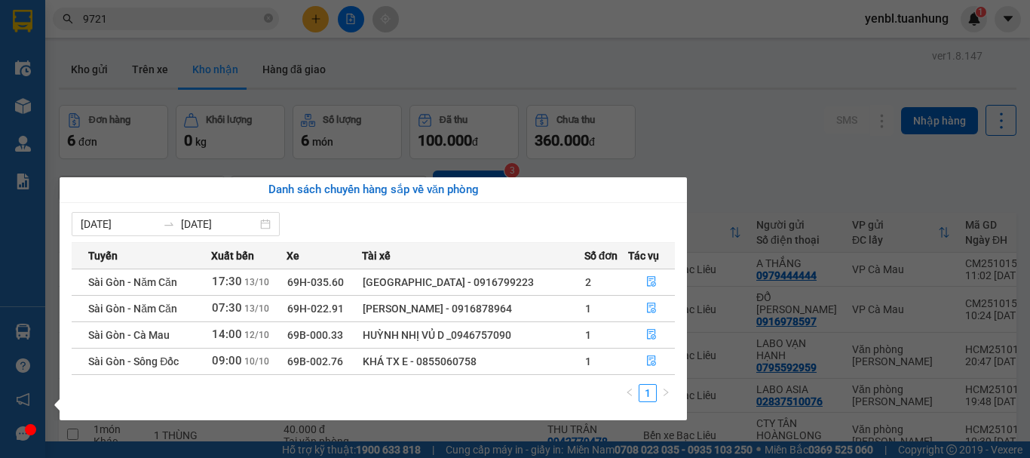
click at [784, 141] on section "Kết quả tìm kiếm ( 43 ) Bộ lọc Mã ĐH Trạng thái Món hàng Thu hộ Tổng cước Chưa …" at bounding box center [515, 229] width 1030 height 458
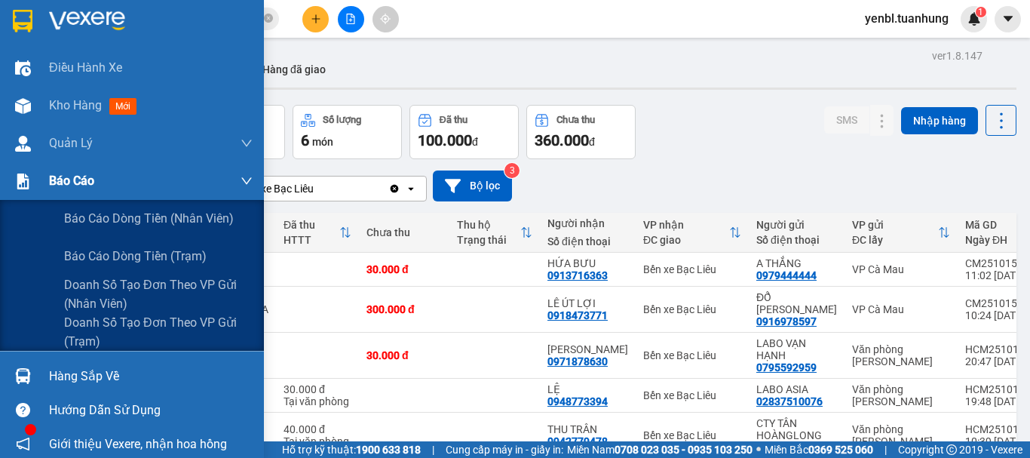
click at [67, 184] on span "Báo cáo" at bounding box center [71, 180] width 45 height 19
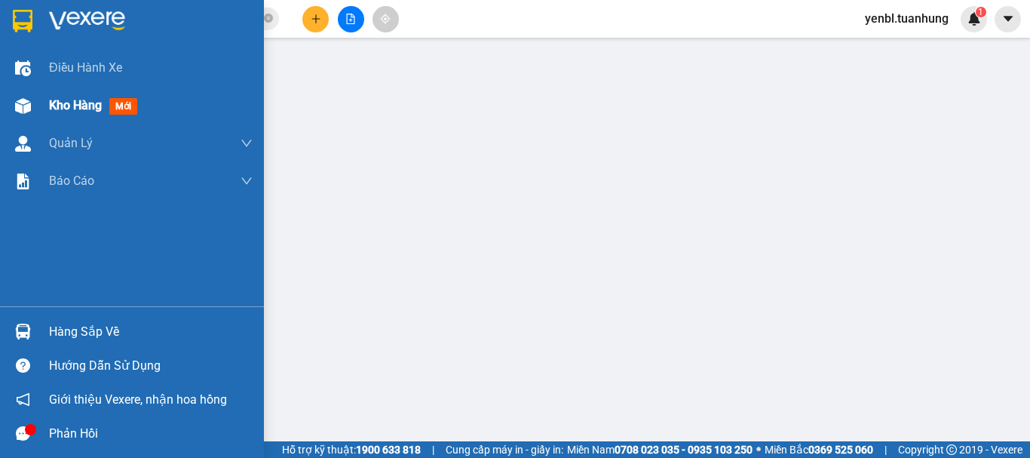
click at [51, 113] on div "Kho hàng mới" at bounding box center [96, 105] width 94 height 19
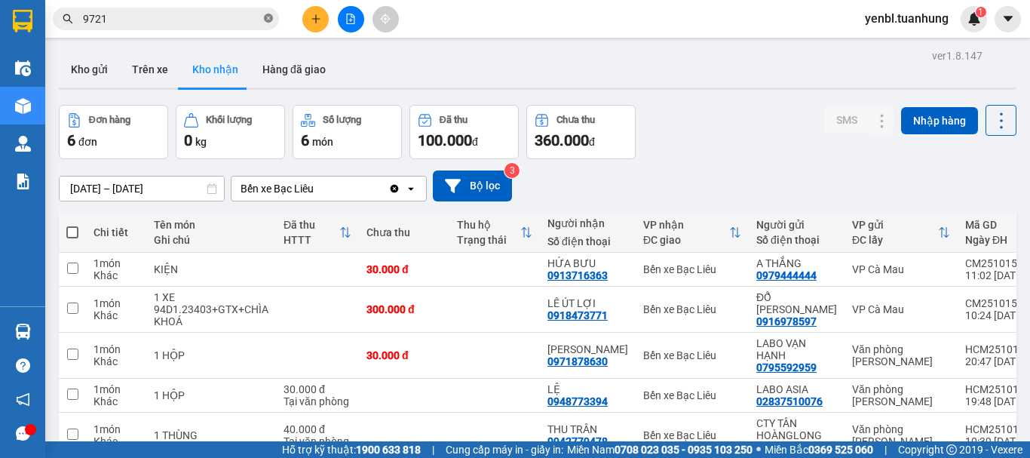
click at [271, 16] on icon "close-circle" at bounding box center [268, 18] width 9 height 9
click at [260, 18] on input "text" at bounding box center [172, 19] width 178 height 17
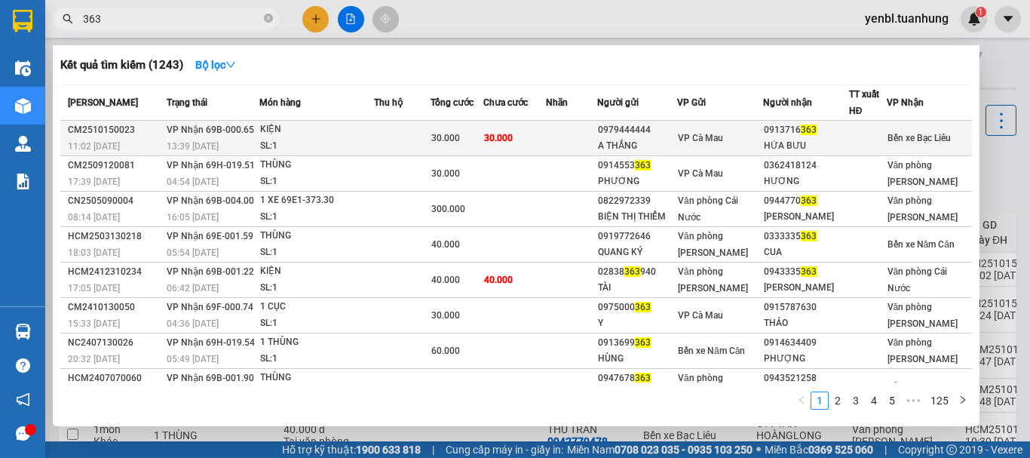
type input "363"
click at [762, 140] on div "VP Cà Mau" at bounding box center [720, 138] width 84 height 17
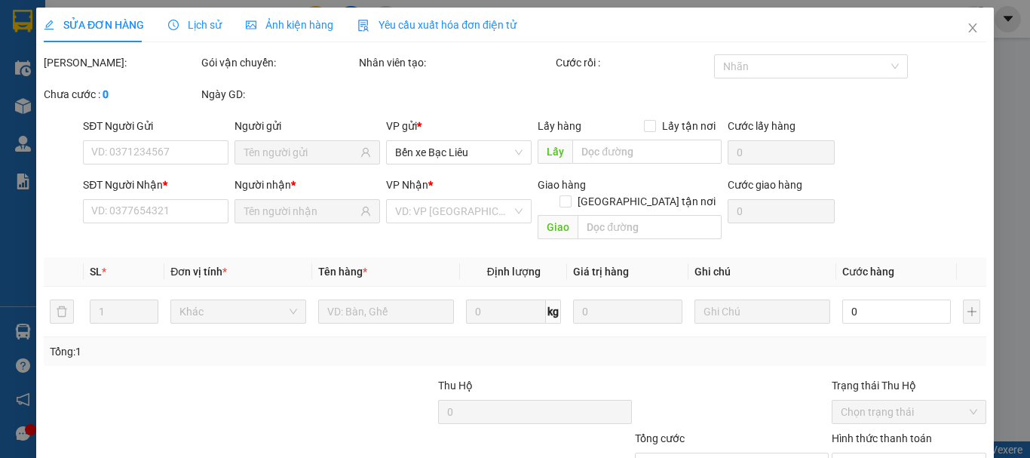
type input "0979444444"
type input "A THẮNG"
type input "0913716363"
type input "HỨA BƯU"
type input "30.000"
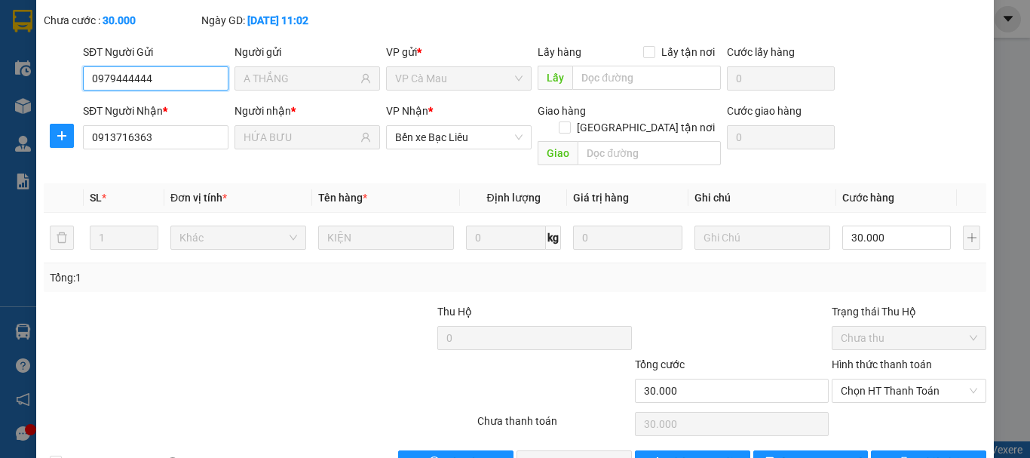
scroll to position [120, 0]
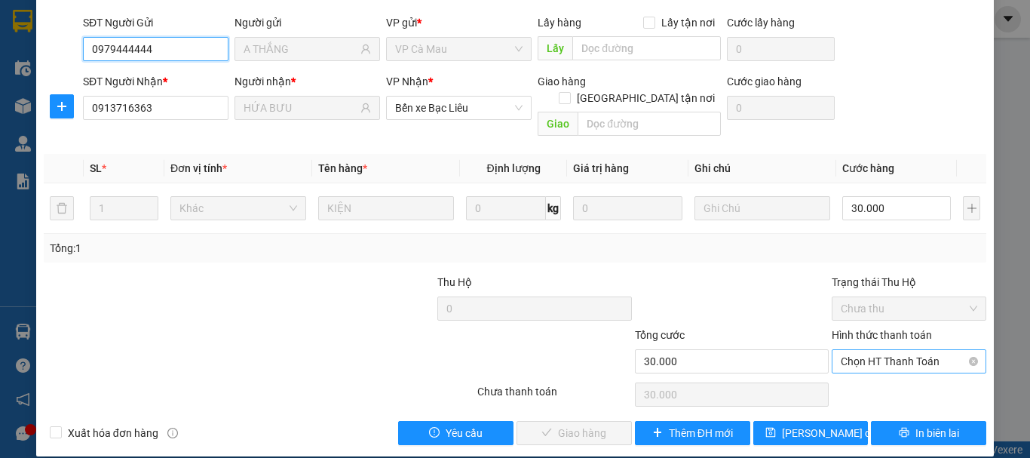
click at [862, 350] on span "Chọn HT Thanh Toán" at bounding box center [908, 361] width 136 height 23
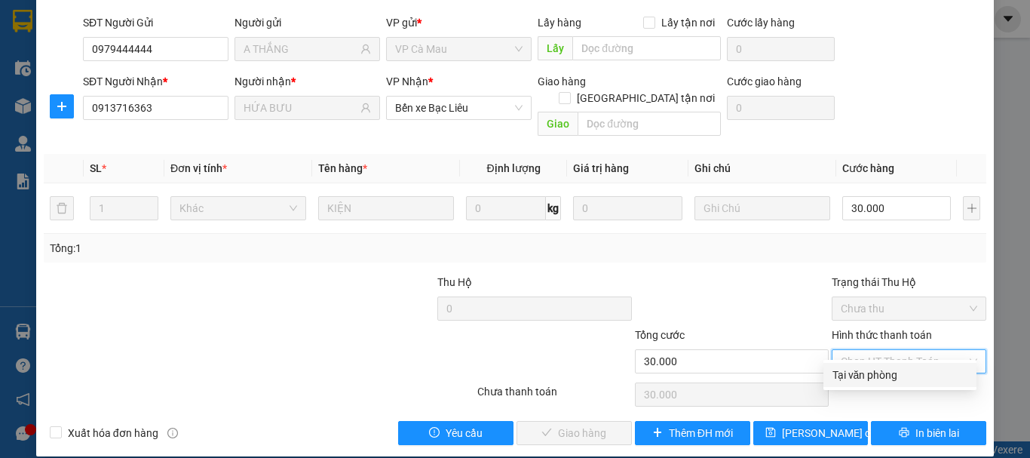
click at [855, 375] on div "Tại văn phòng" at bounding box center [899, 374] width 135 height 17
type input "0"
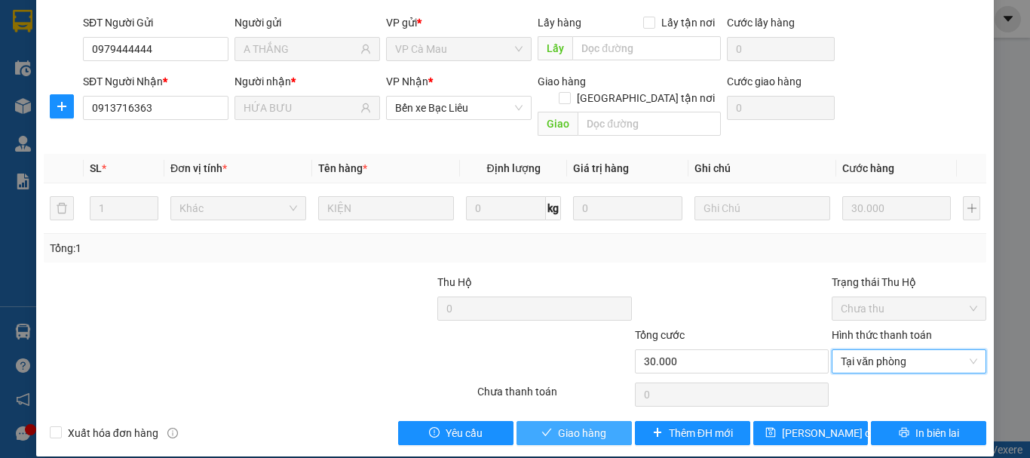
click at [598, 424] on span "Giao hàng" at bounding box center [582, 432] width 48 height 17
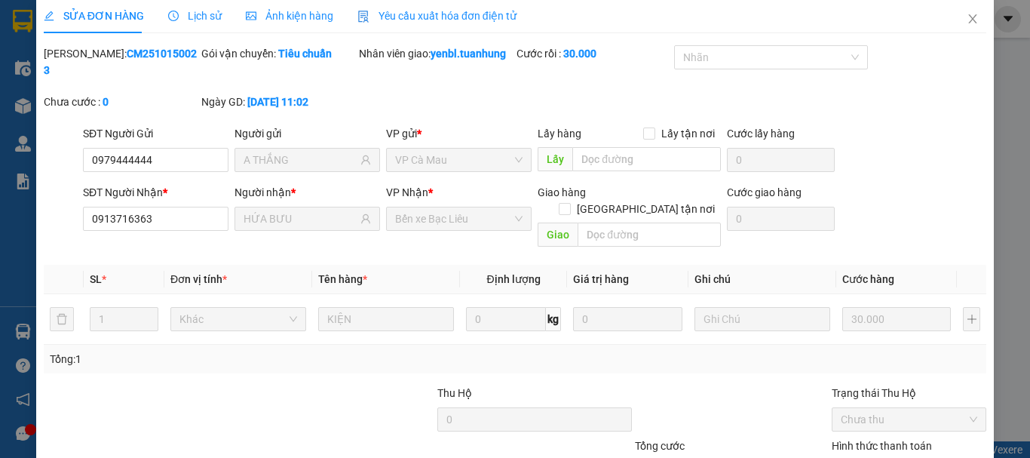
scroll to position [0, 0]
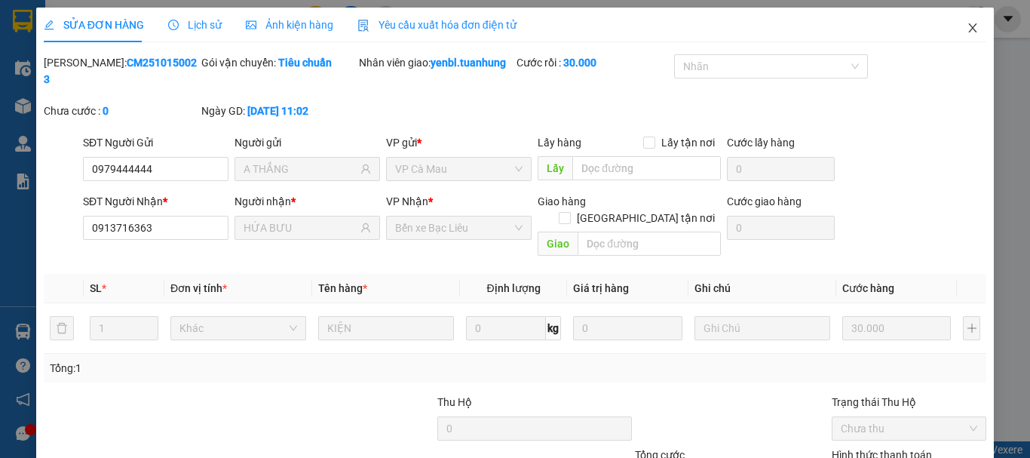
click at [967, 29] on icon "close" at bounding box center [972, 28] width 12 height 12
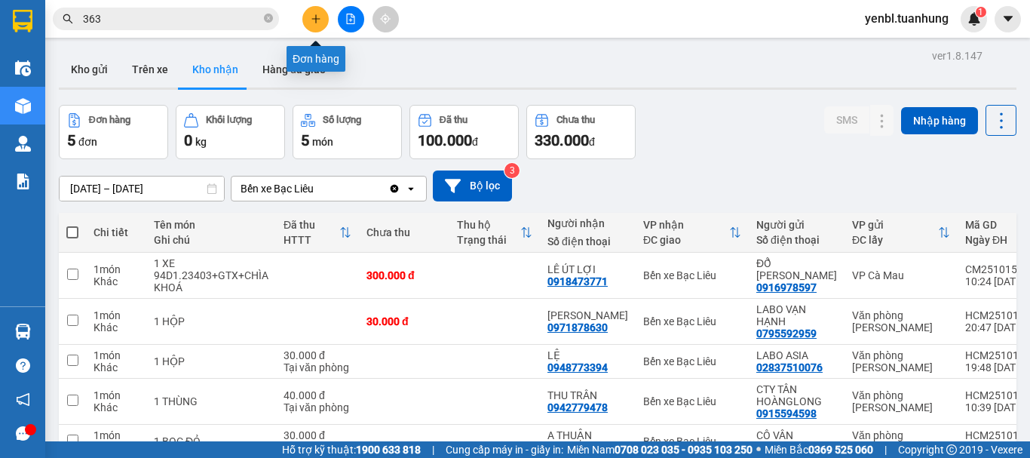
click at [317, 22] on icon "plus" at bounding box center [316, 19] width 11 height 11
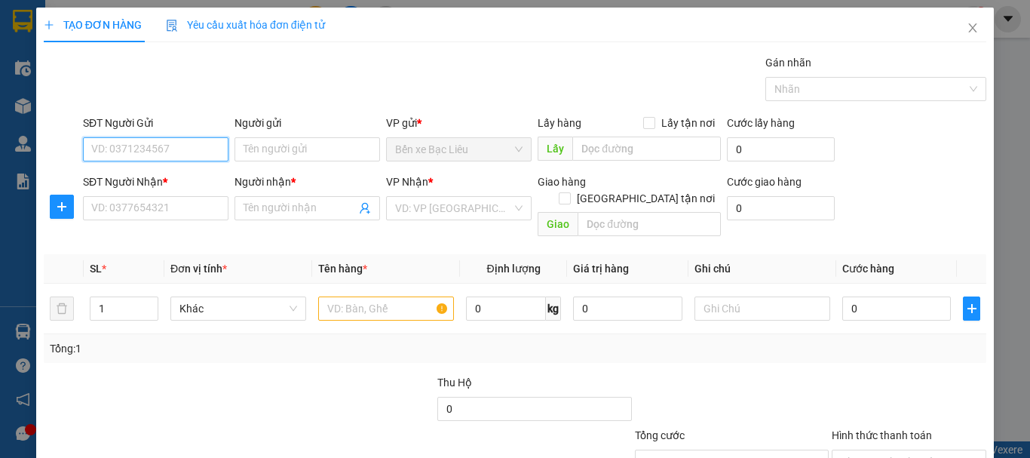
click at [203, 152] on input "SĐT Người Gửi" at bounding box center [155, 149] width 145 height 24
click at [203, 152] on input "0899012983" at bounding box center [155, 149] width 145 height 24
type input "0899012983"
click at [269, 136] on div "Người gửi" at bounding box center [306, 126] width 145 height 23
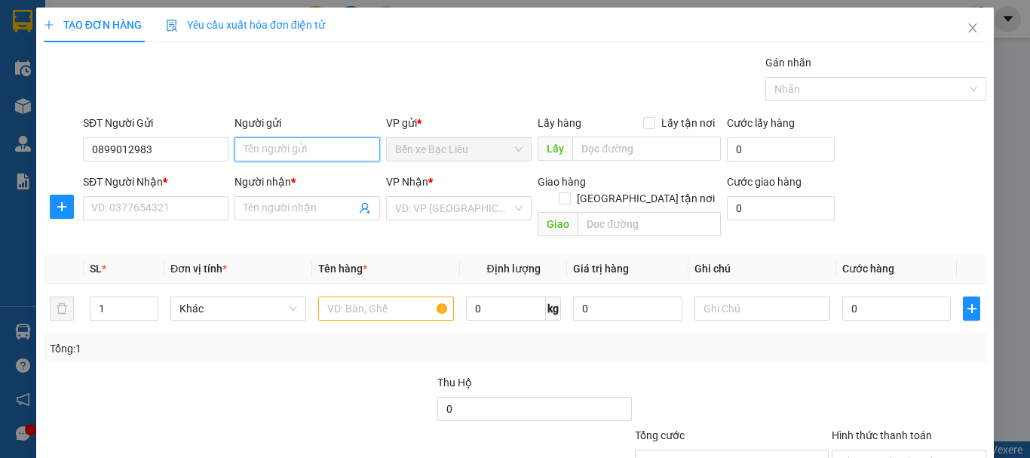
click at [290, 158] on input "Người gửi" at bounding box center [306, 149] width 145 height 24
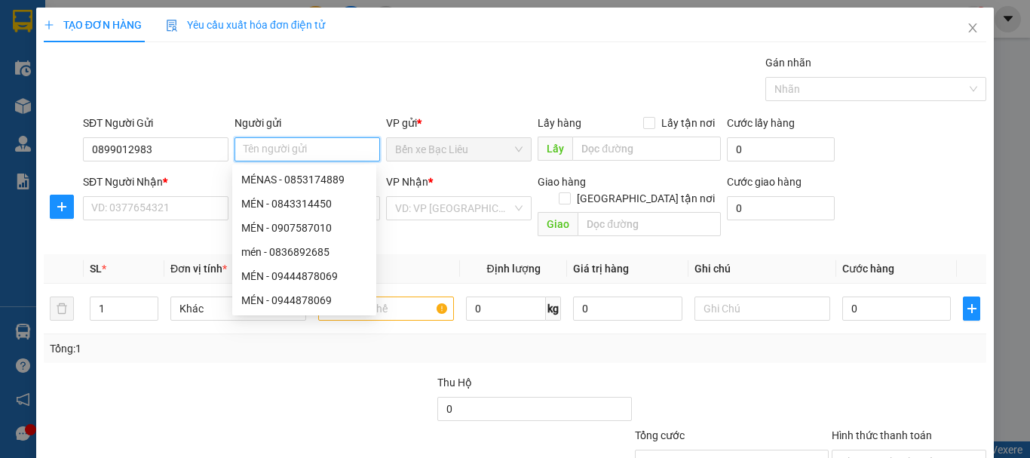
type input "f"
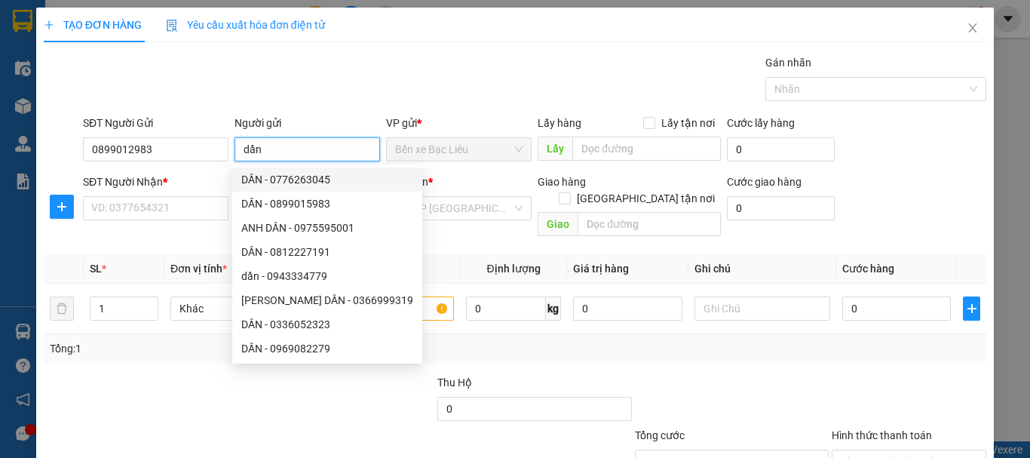
click at [271, 151] on input "dần" at bounding box center [306, 149] width 145 height 24
type input "dần"
click at [444, 211] on input "search" at bounding box center [453, 208] width 117 height 23
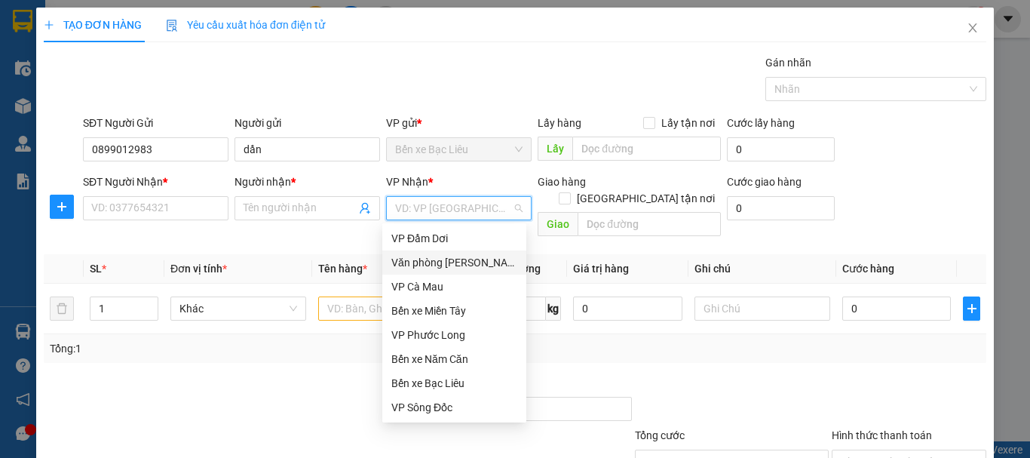
click at [433, 265] on div "Văn phòng [PERSON_NAME]" at bounding box center [454, 262] width 126 height 17
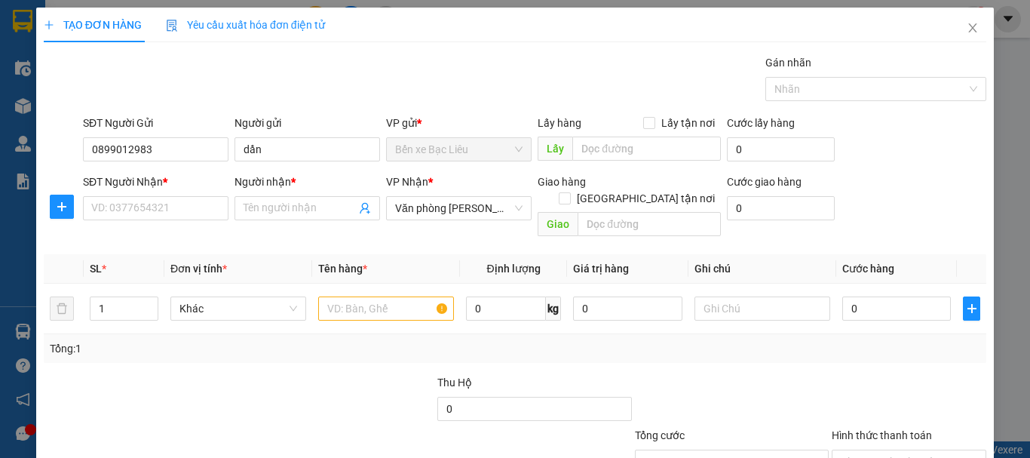
click at [183, 193] on div "SĐT Người Nhận *" at bounding box center [155, 184] width 145 height 23
click at [172, 193] on div "SĐT Người Nhận *" at bounding box center [155, 184] width 145 height 23
click at [164, 206] on input "SĐT Người Nhận *" at bounding box center [155, 208] width 145 height 24
drag, startPoint x: 164, startPoint y: 206, endPoint x: 179, endPoint y: 223, distance: 23.0
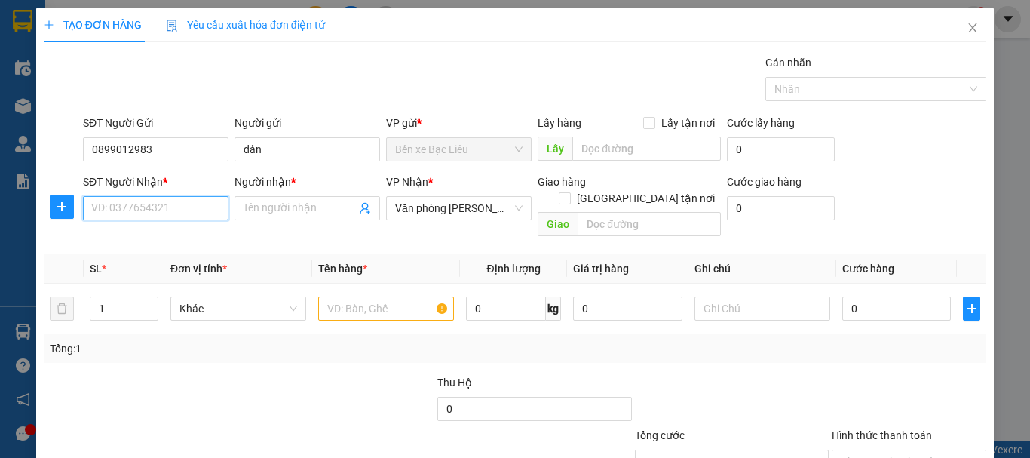
click at [164, 207] on input "SĐT Người Nhận *" at bounding box center [155, 208] width 145 height 24
click at [174, 211] on input "0906380939" at bounding box center [155, 208] width 145 height 24
type input "0906380939"
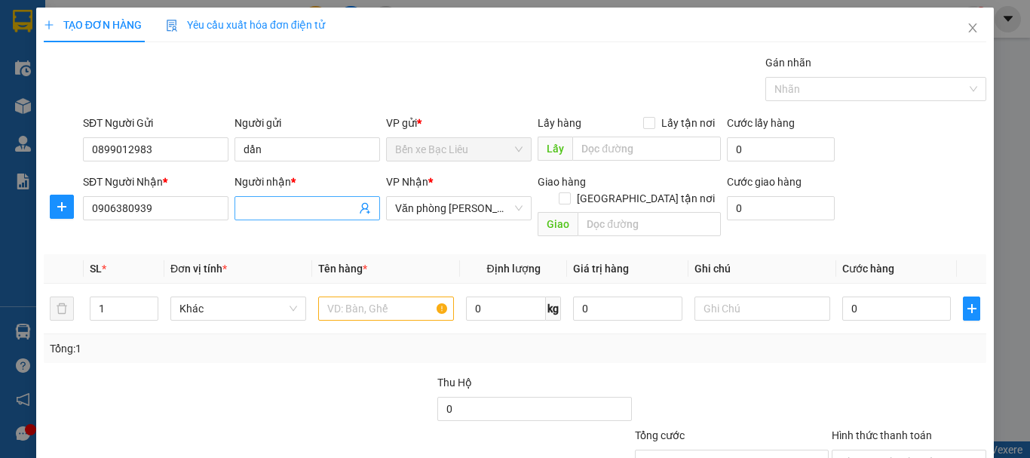
click at [283, 215] on input "Người nhận *" at bounding box center [299, 208] width 112 height 17
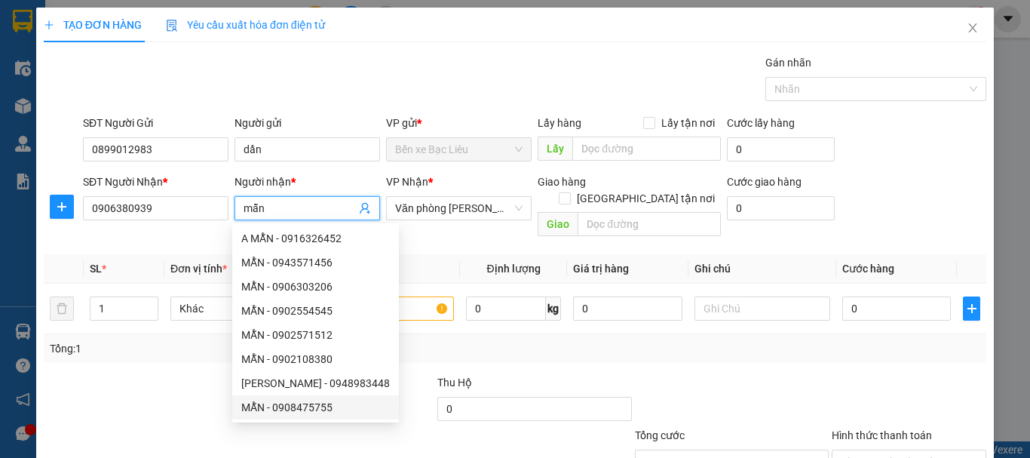
type input "mẫn"
click at [445, 259] on th "Tên hàng *" at bounding box center [386, 268] width 148 height 29
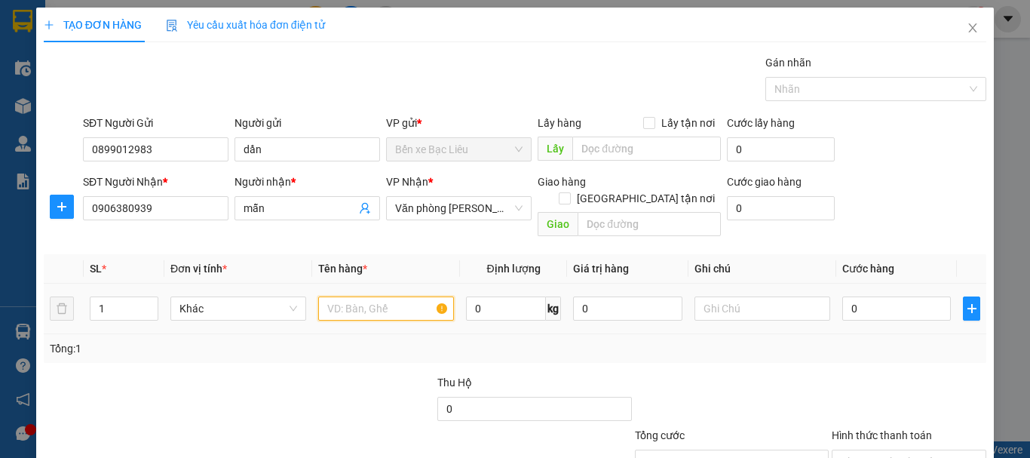
click at [418, 301] on input "text" at bounding box center [386, 308] width 136 height 24
type input "1 gói"
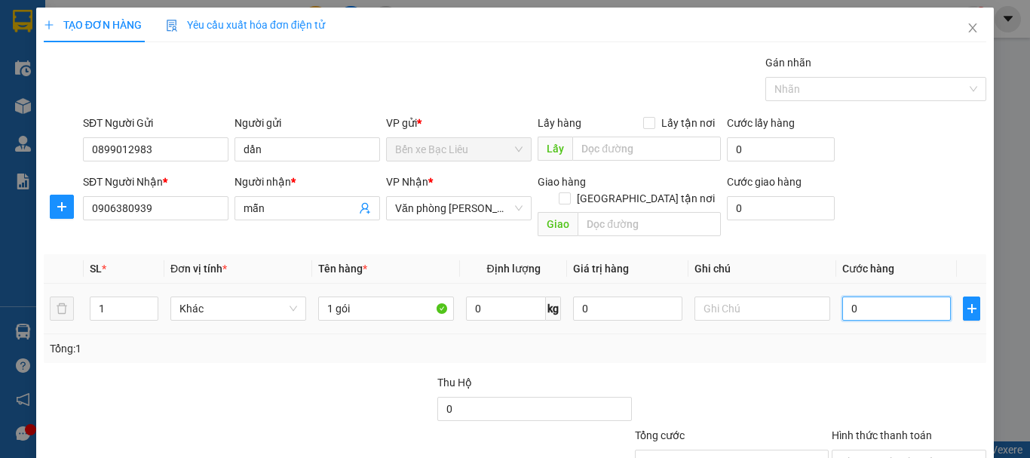
click at [863, 296] on input "0" at bounding box center [896, 308] width 109 height 24
type input "3"
type input "30"
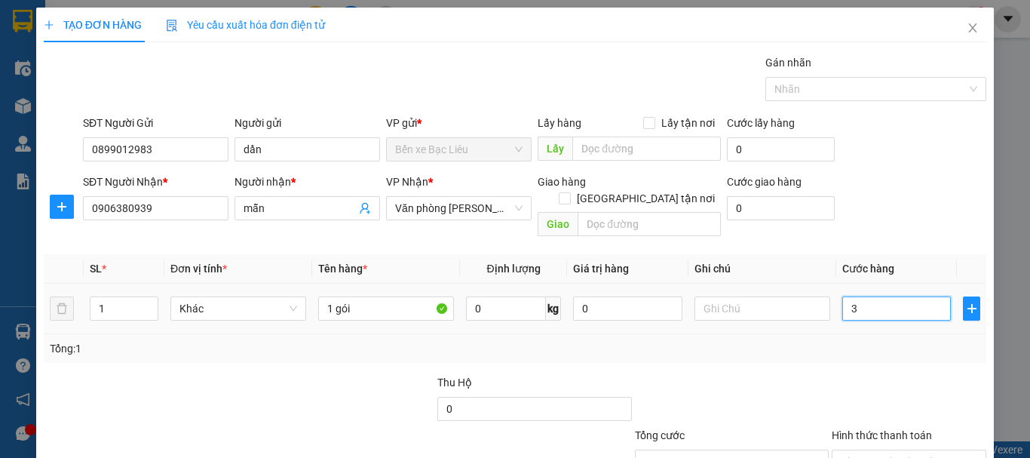
type input "30"
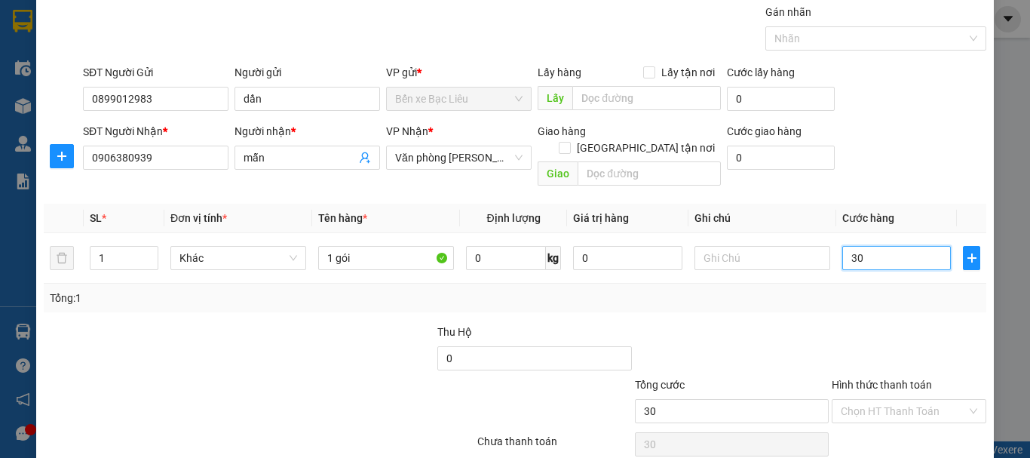
scroll to position [100, 0]
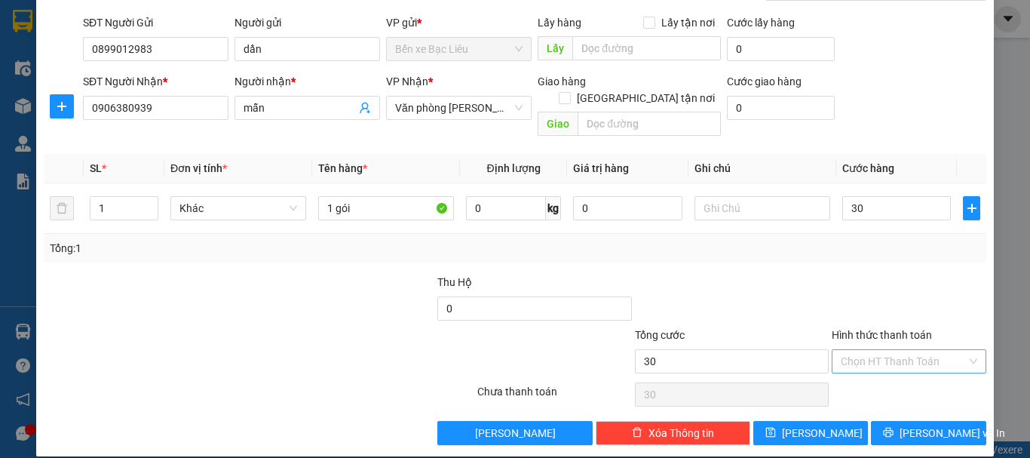
type input "30.000"
click at [850, 350] on input "Hình thức thanh toán" at bounding box center [903, 361] width 126 height 23
click at [850, 377] on div "Tại văn phòng" at bounding box center [899, 374] width 135 height 17
type input "0"
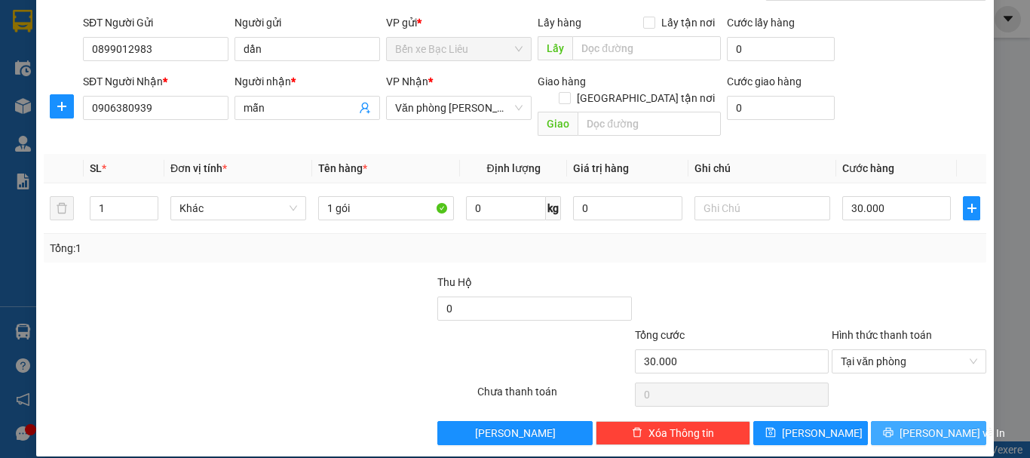
click at [928, 424] on span "[PERSON_NAME] và In" at bounding box center [952, 432] width 106 height 17
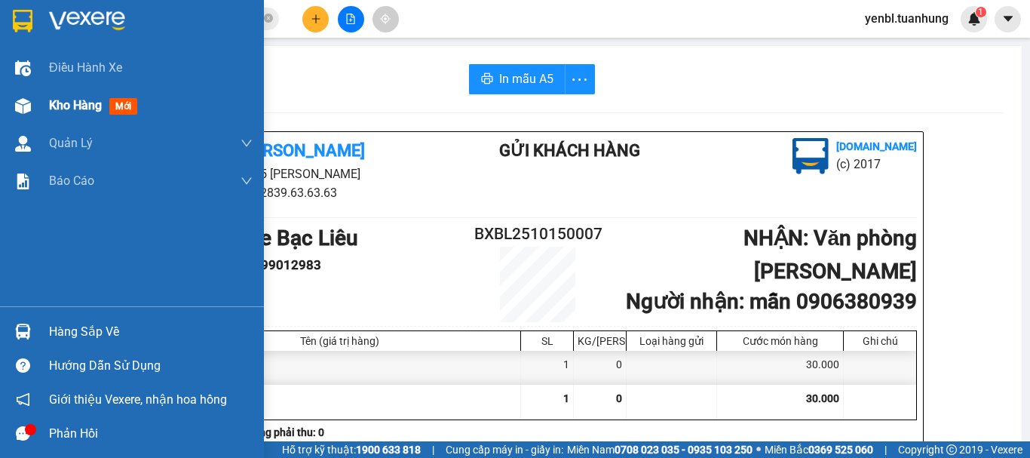
click at [76, 101] on span "Kho hàng" at bounding box center [75, 105] width 53 height 14
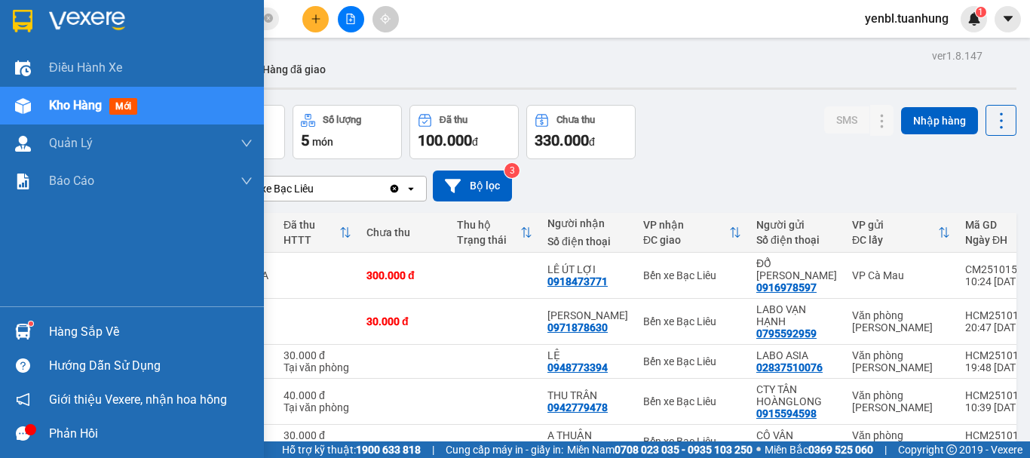
click at [51, 332] on div "Hàng sắp về" at bounding box center [151, 331] width 204 height 23
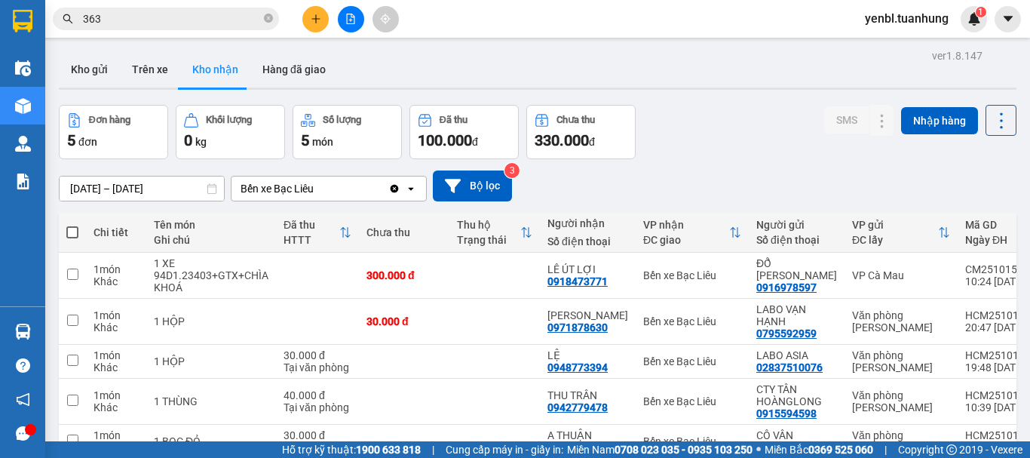
click at [786, 99] on section "Kết quả tìm kiếm ( 1243 ) Bộ lọc Mã ĐH Trạng thái Món hàng Thu hộ Tổng cước Chư…" at bounding box center [515, 229] width 1030 height 458
click at [69, 67] on button "Kho gửi" at bounding box center [89, 69] width 61 height 36
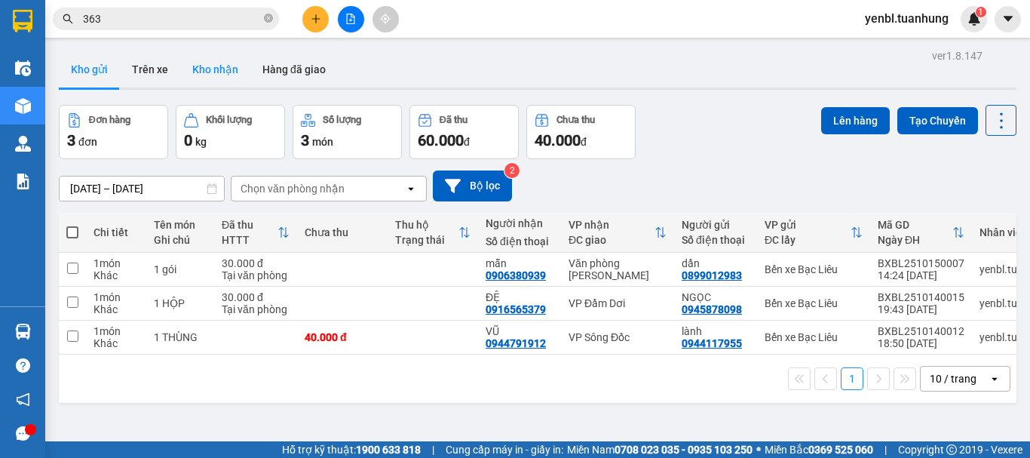
click at [224, 63] on button "Kho nhận" at bounding box center [215, 69] width 70 height 36
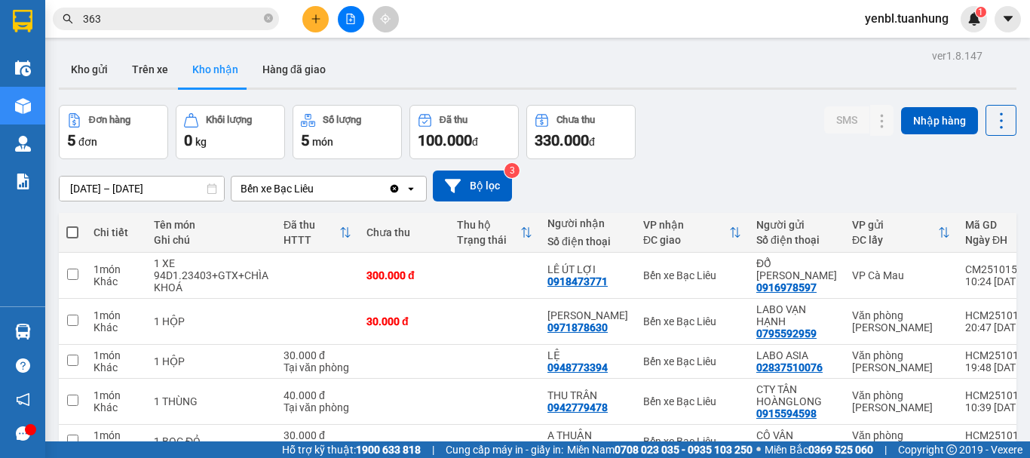
click at [316, 5] on div "Kết quả tìm kiếm ( 1243 ) Bộ lọc Mã ĐH Trạng thái Món hàng Thu hộ Tổng cước Chư…" at bounding box center [515, 19] width 1030 height 38
click at [316, 16] on icon "plus" at bounding box center [315, 18] width 1 height 8
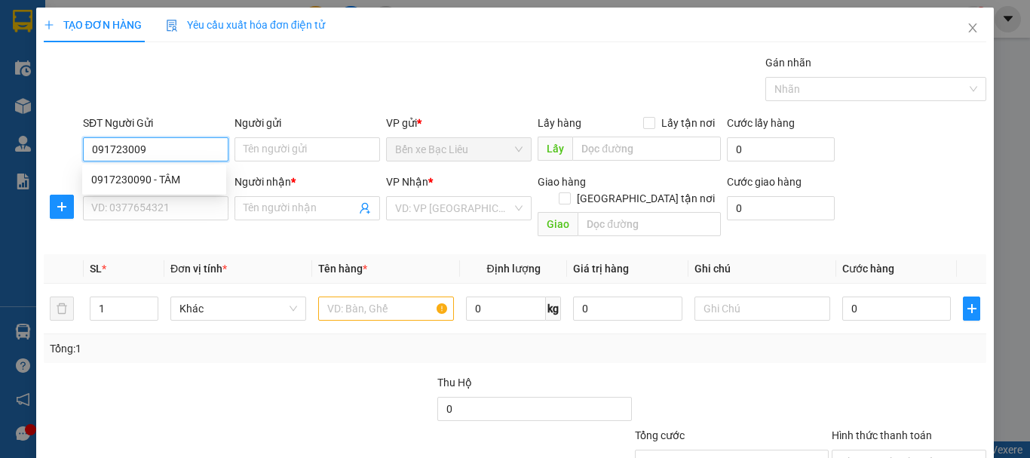
type input "0917230090"
click at [179, 182] on div "0917230090 - TÂM" at bounding box center [154, 179] width 126 height 17
type input "TÂM"
type input "0917230090"
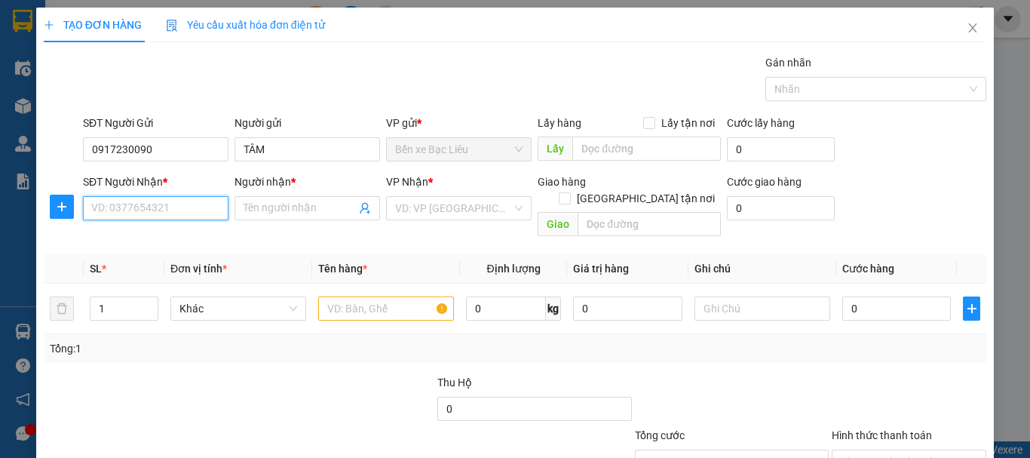
click at [187, 204] on input "SĐT Người Nhận *" at bounding box center [155, 208] width 145 height 24
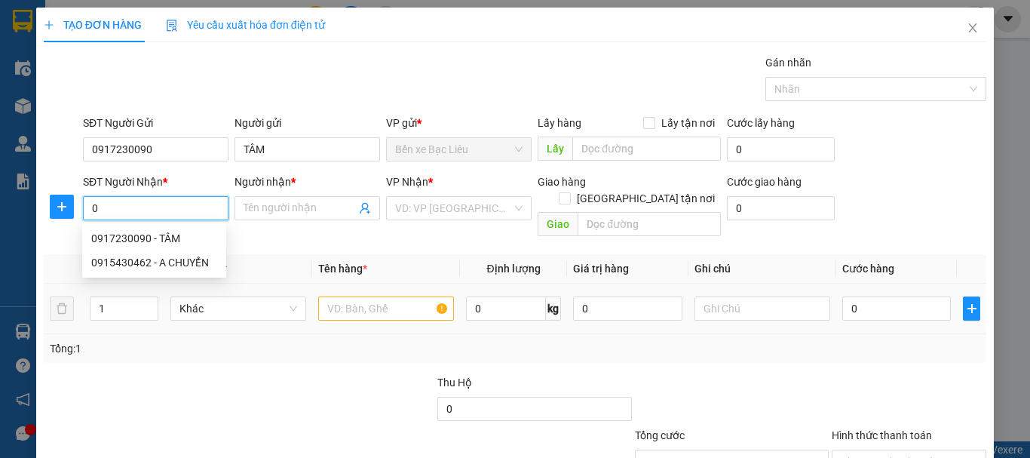
type input "0"
click at [329, 296] on input "text" at bounding box center [386, 308] width 136 height 24
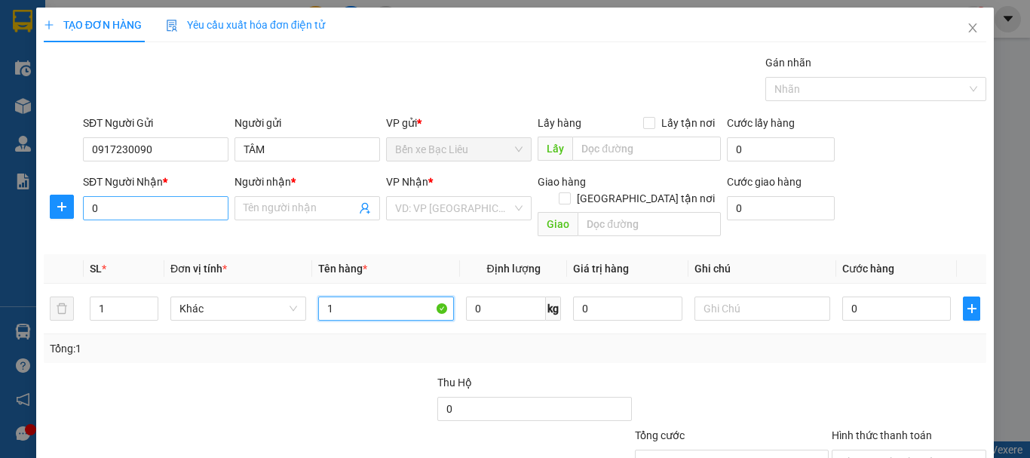
type input "1"
click at [127, 211] on input "0" at bounding box center [155, 208] width 145 height 24
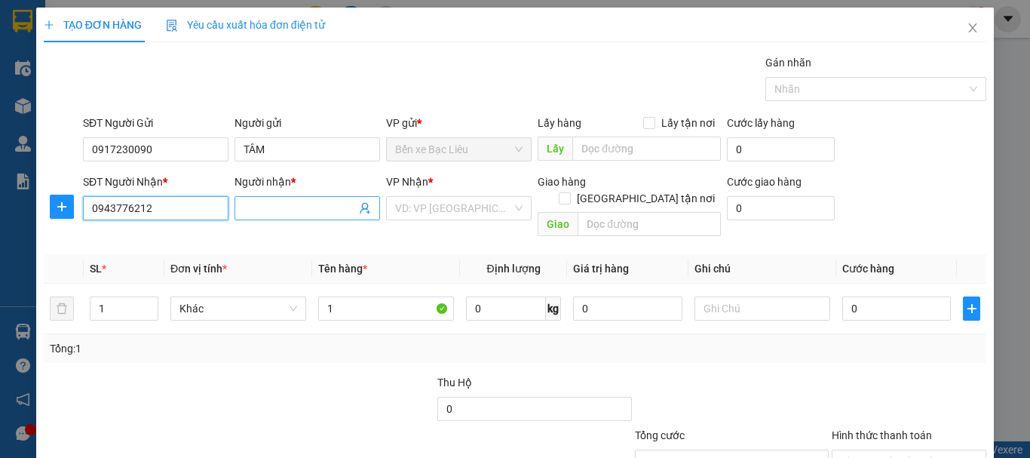
type input "0943776212"
click at [256, 211] on input "Người nhận *" at bounding box center [299, 208] width 112 height 17
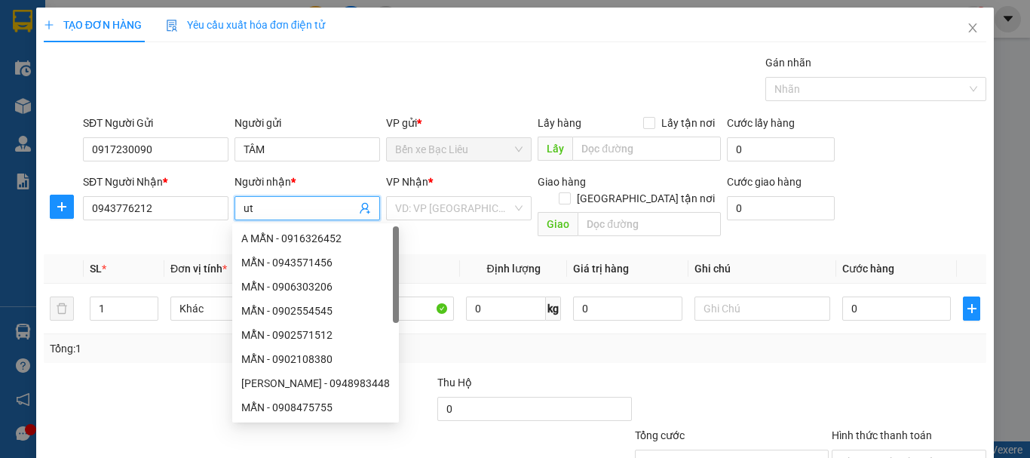
type input "u"
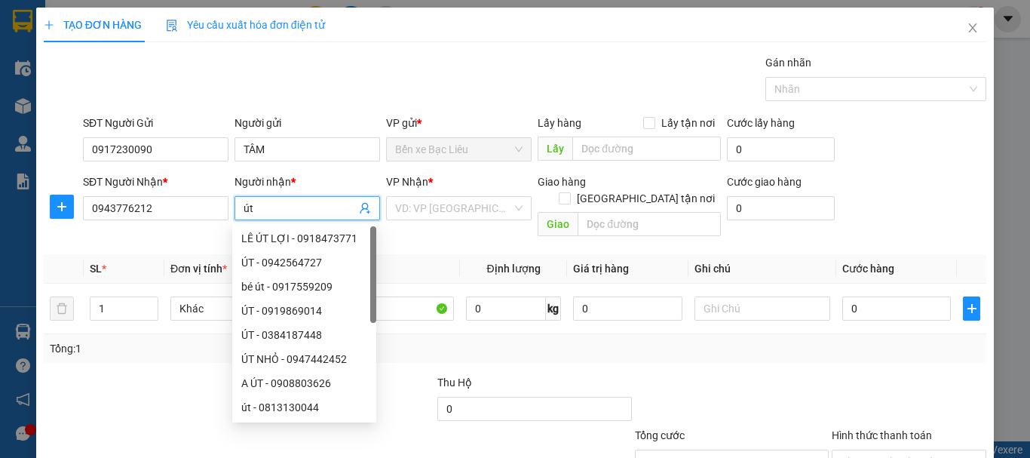
type input "ú"
type input "U"
type input "ÚT"
click at [479, 204] on input "search" at bounding box center [453, 208] width 117 height 23
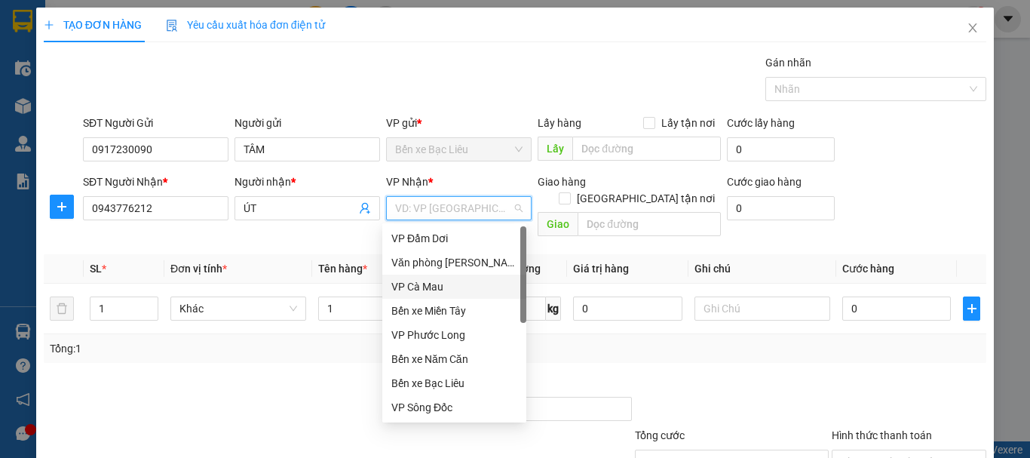
click at [418, 287] on div "VP Cà Mau" at bounding box center [454, 286] width 126 height 17
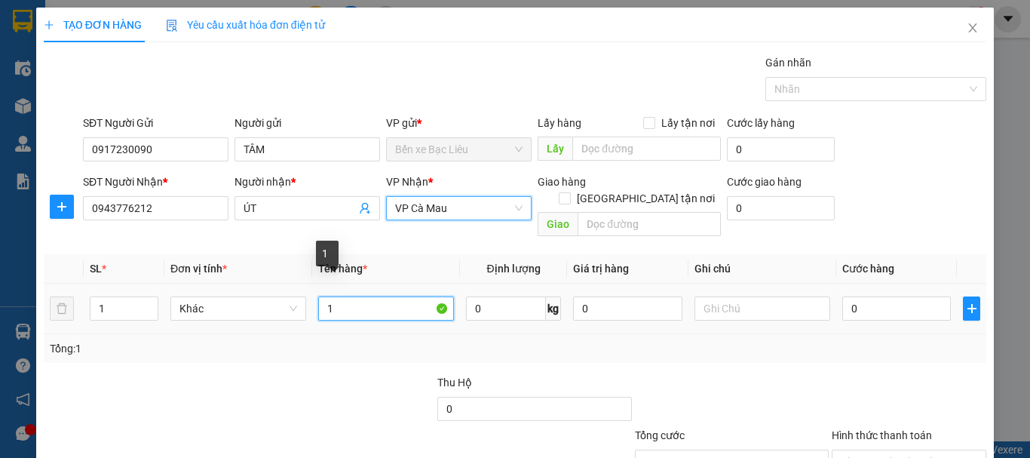
click at [389, 298] on input "1" at bounding box center [386, 308] width 136 height 24
type input "1 TÚI GIẤY"
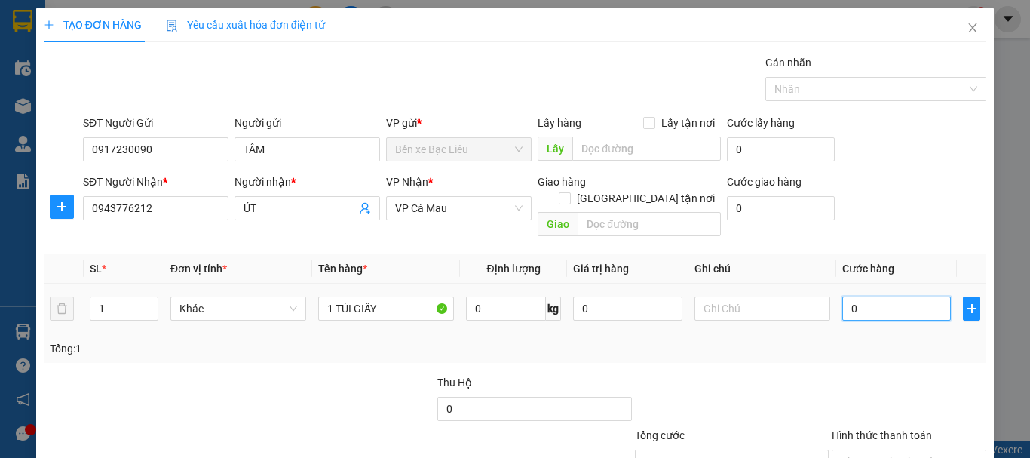
click at [854, 296] on input "0" at bounding box center [896, 308] width 109 height 24
type input "3"
type input "30"
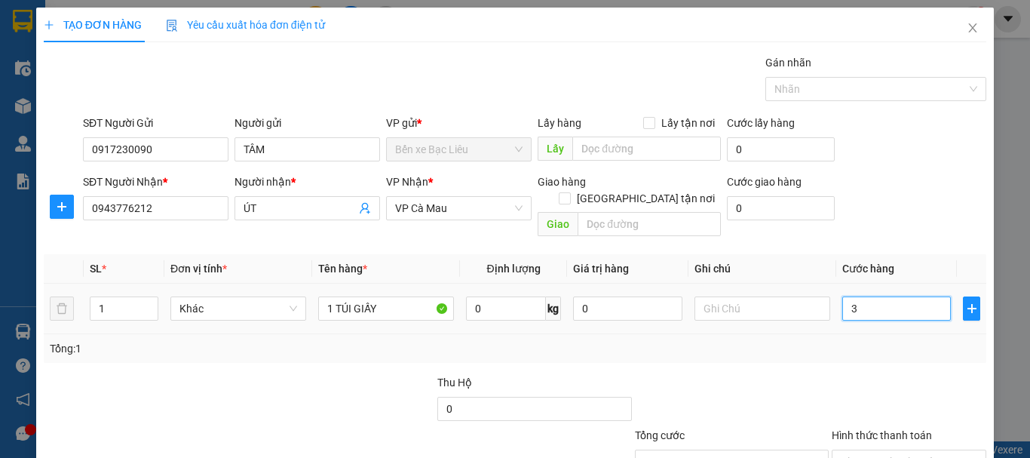
type input "30"
type input "30.000"
click at [830, 375] on div at bounding box center [909, 400] width 158 height 53
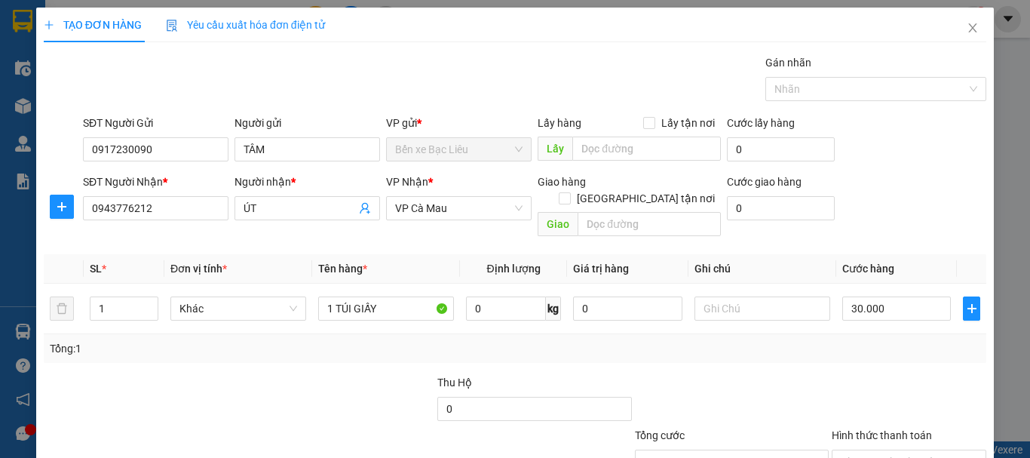
scroll to position [100, 0]
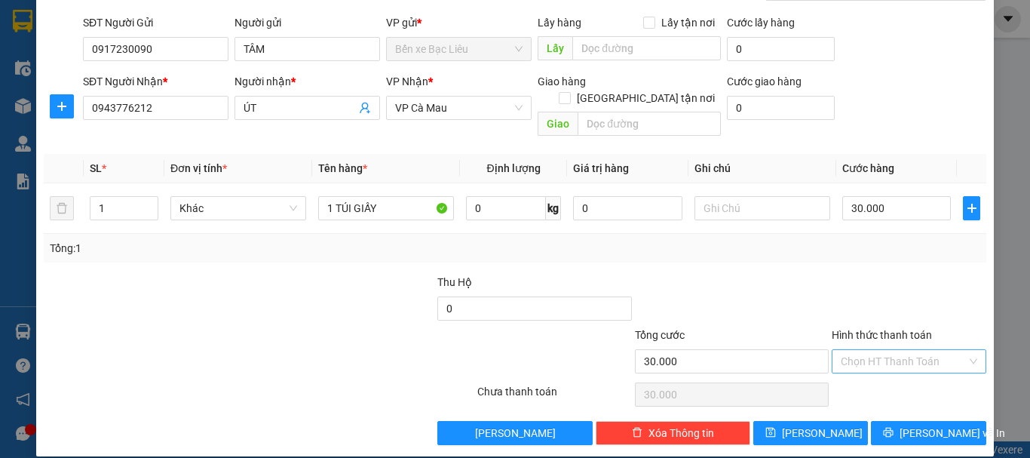
click at [868, 350] on input "Hình thức thanh toán" at bounding box center [903, 361] width 126 height 23
click at [873, 372] on div "Tại văn phòng" at bounding box center [899, 374] width 135 height 17
type input "0"
click at [894, 421] on button "[PERSON_NAME] và In" at bounding box center [928, 433] width 115 height 24
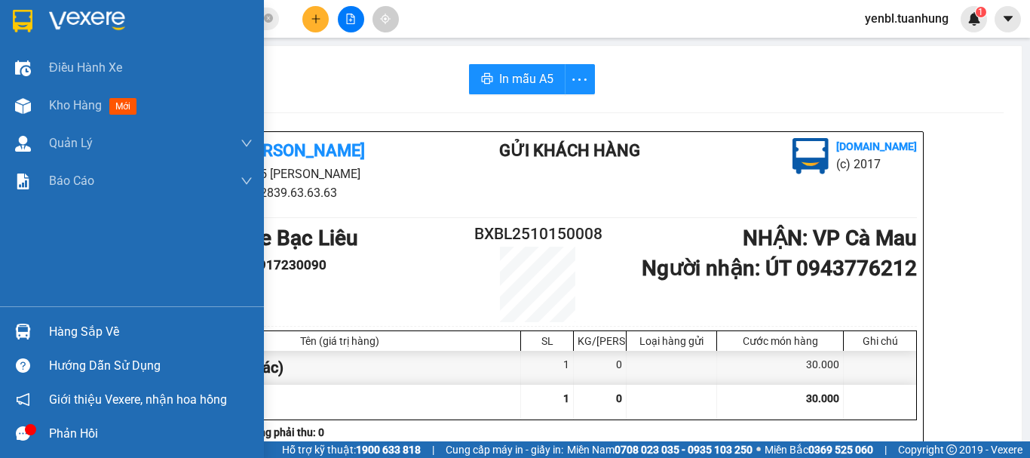
click at [16, 431] on icon "message" at bounding box center [23, 433] width 14 height 14
click at [75, 108] on span "Kho hàng" at bounding box center [75, 105] width 53 height 14
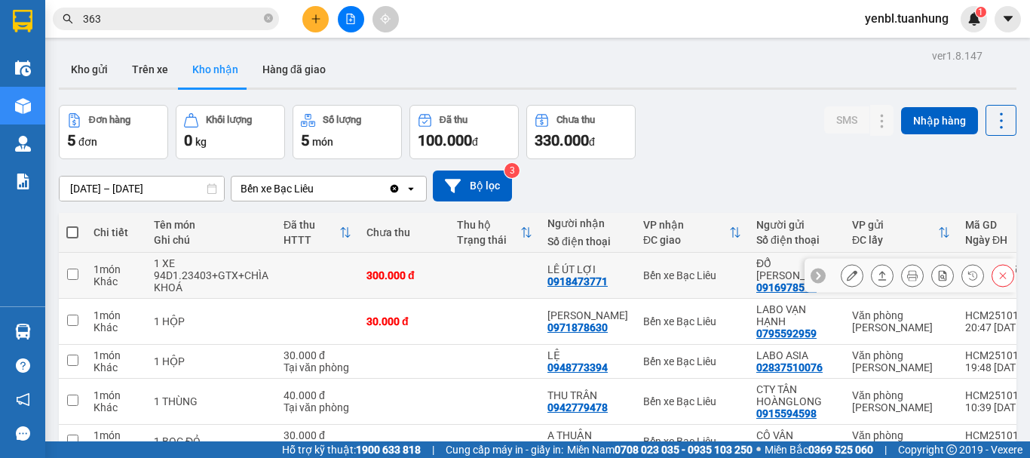
click at [878, 271] on icon at bounding box center [882, 275] width 8 height 9
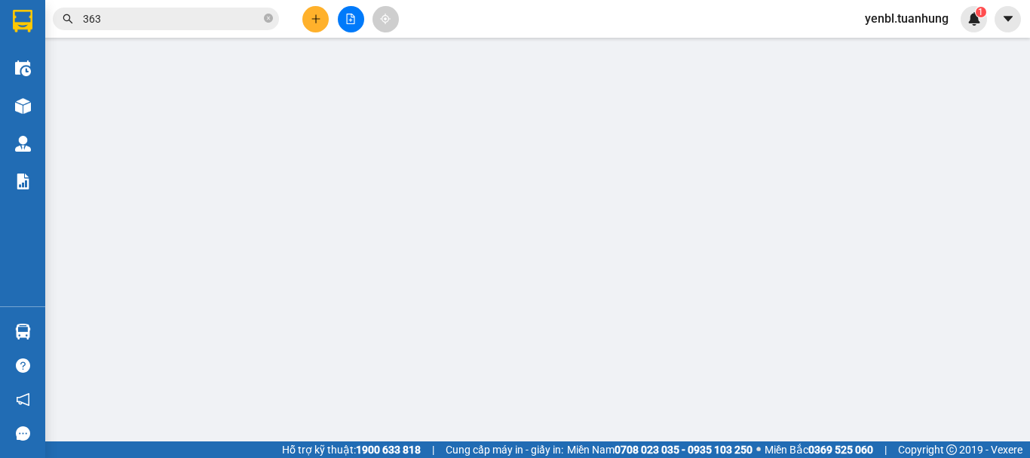
type input "0916978597"
type input "ĐỔ [PERSON_NAME]"
type input "0918473771"
type input "LÊ ÚT LỢI"
type input "300.000"
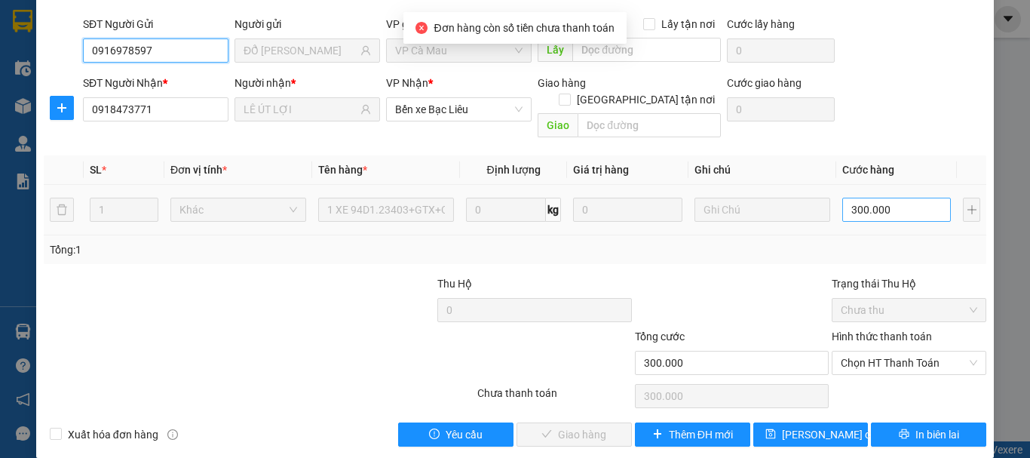
scroll to position [120, 0]
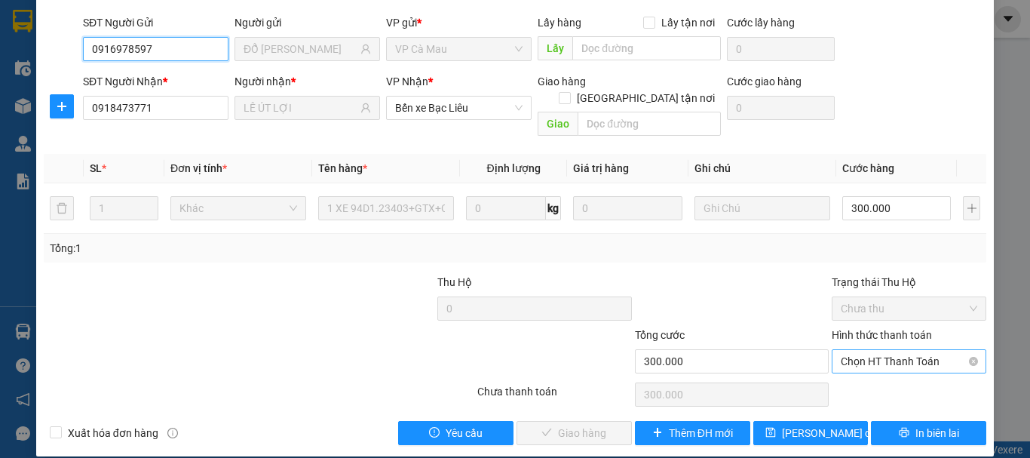
click at [851, 350] on span "Chọn HT Thanh Toán" at bounding box center [908, 361] width 136 height 23
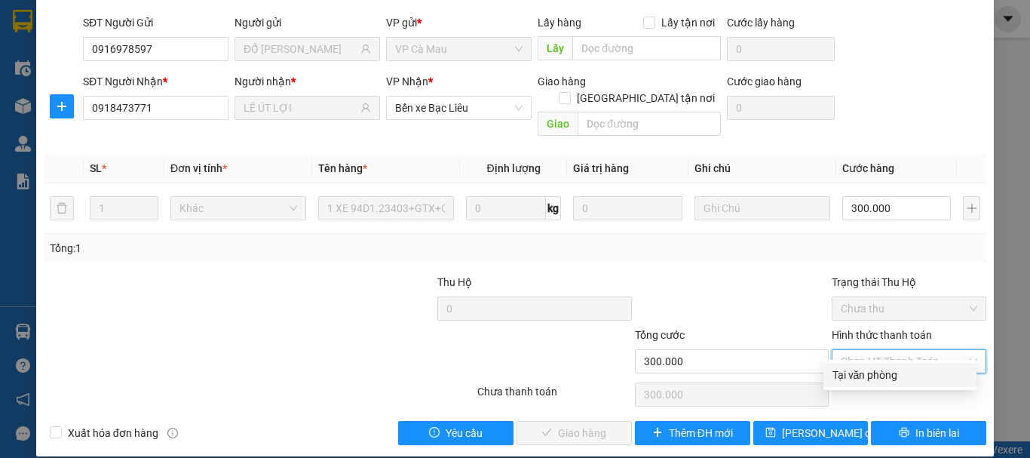
click at [844, 372] on div "Tại văn phòng" at bounding box center [899, 374] width 135 height 17
type input "0"
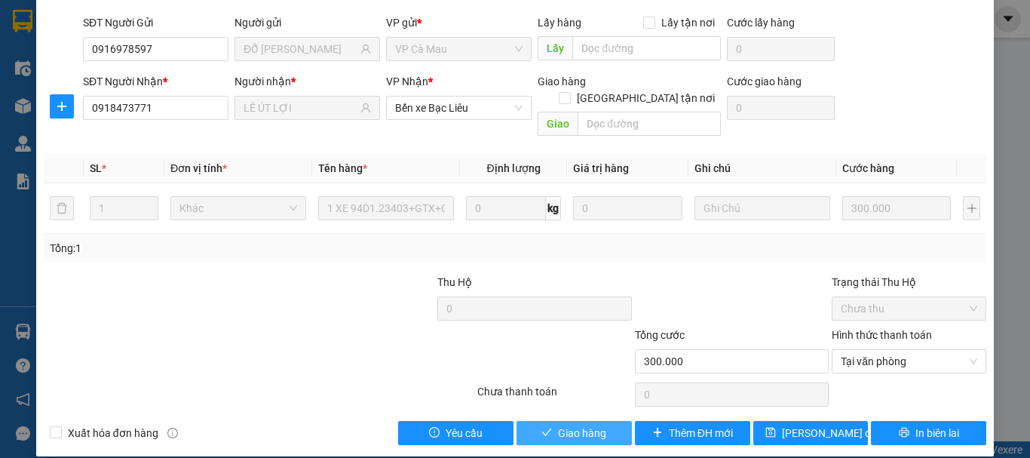
click at [592, 424] on span "Giao hàng" at bounding box center [582, 432] width 48 height 17
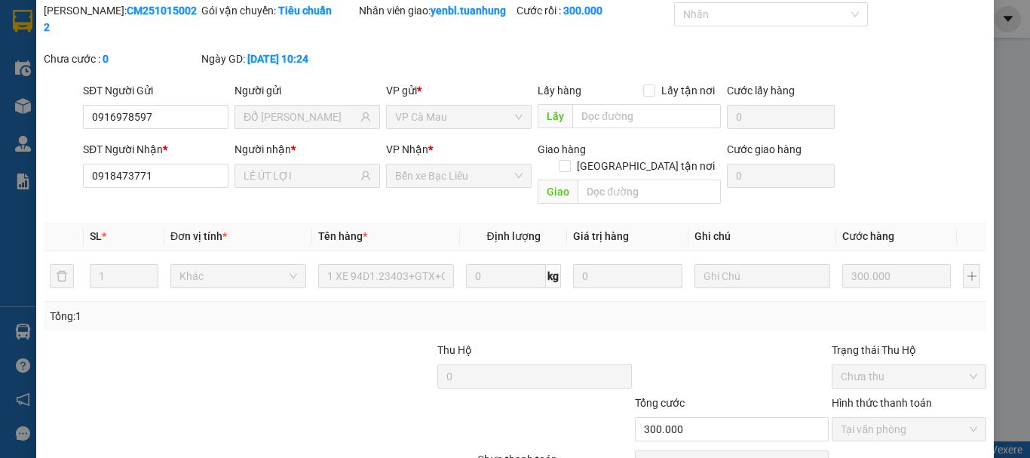
scroll to position [0, 0]
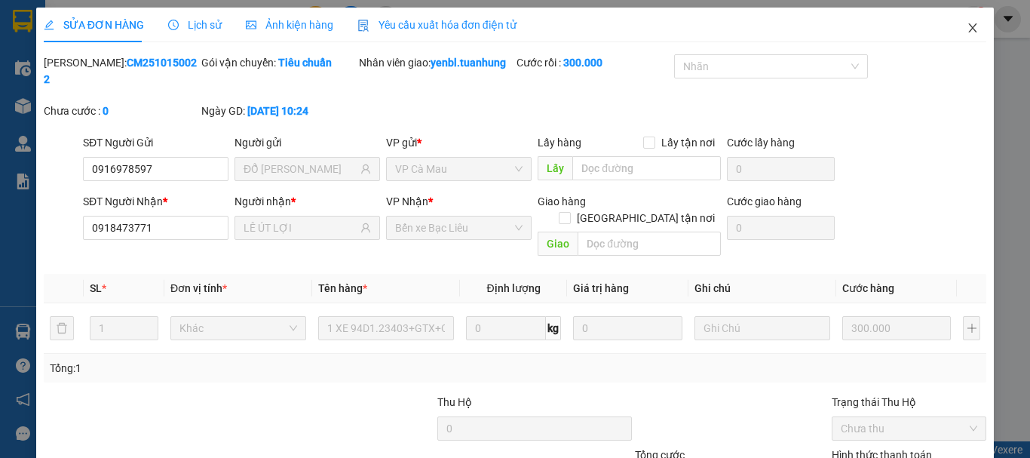
click at [954, 34] on span "Close" at bounding box center [972, 29] width 42 height 42
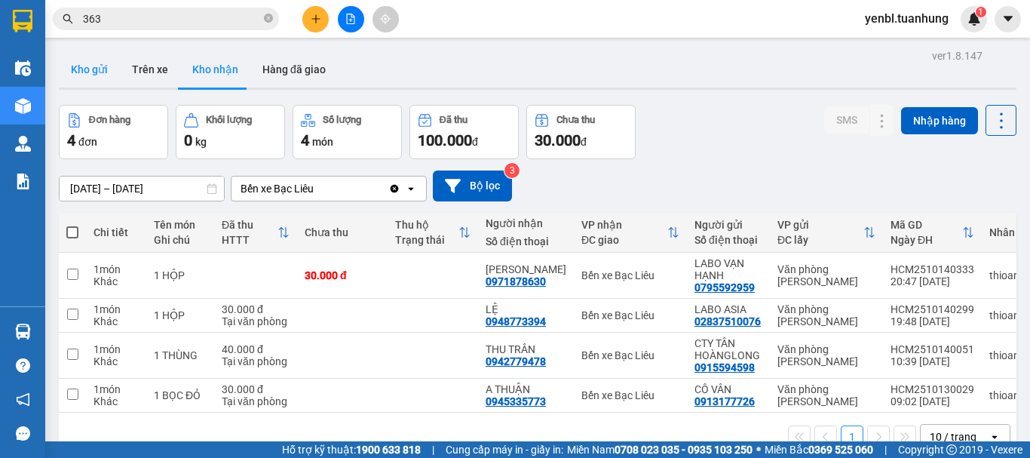
click at [66, 69] on button "Kho gửi" at bounding box center [89, 69] width 61 height 36
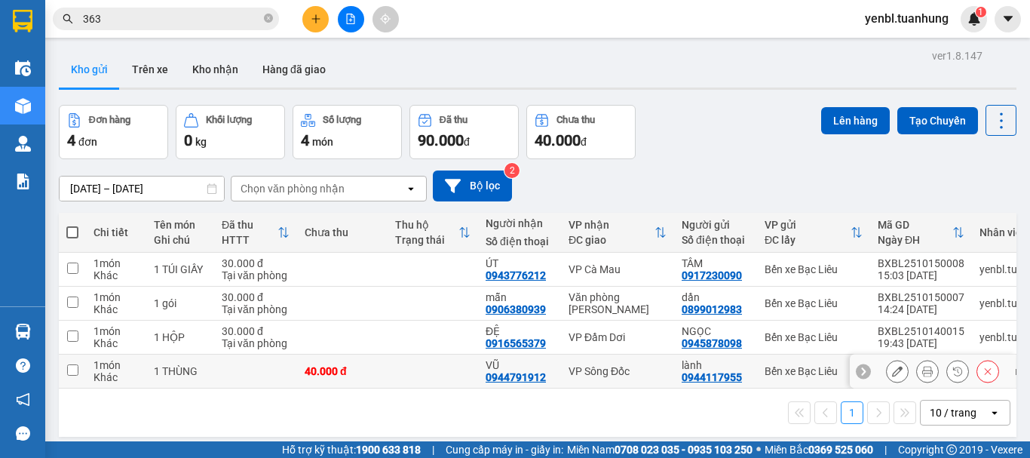
click at [448, 366] on td at bounding box center [432, 371] width 90 height 34
checkbox input "true"
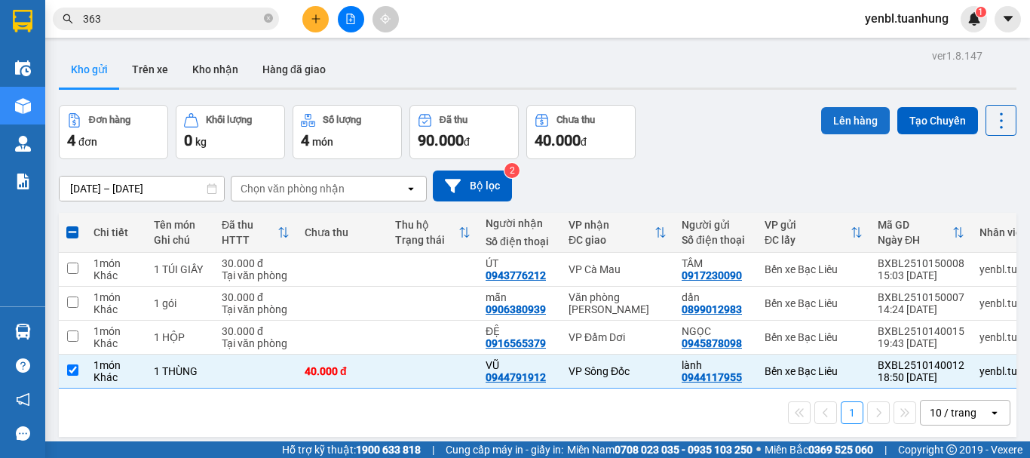
click at [852, 118] on button "Lên hàng" at bounding box center [855, 120] width 69 height 27
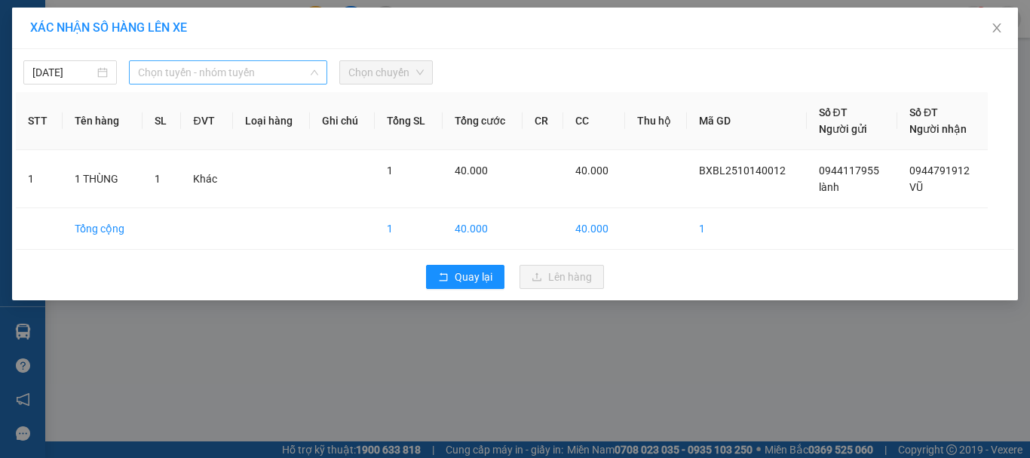
click at [249, 83] on span "Chọn tuyến - nhóm tuyến" at bounding box center [228, 72] width 180 height 23
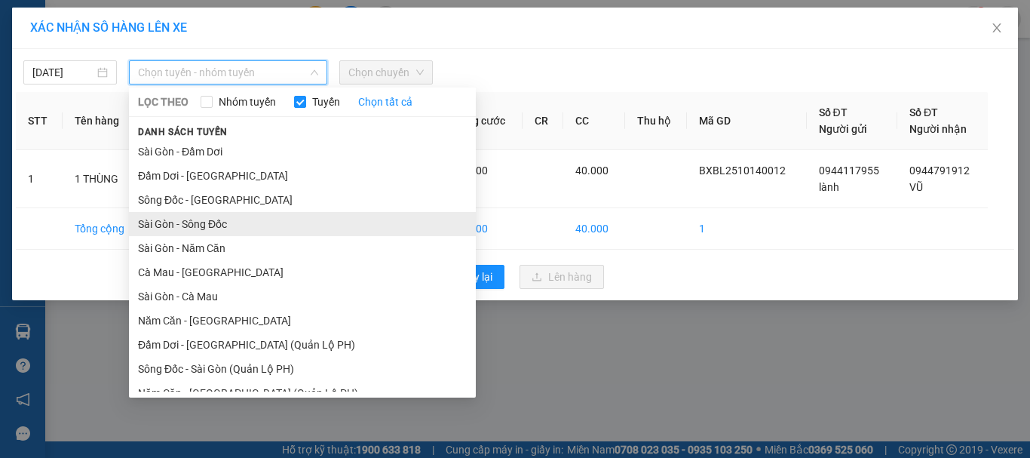
click at [204, 218] on li "Sài Gòn - Sông Đốc" at bounding box center [302, 224] width 347 height 24
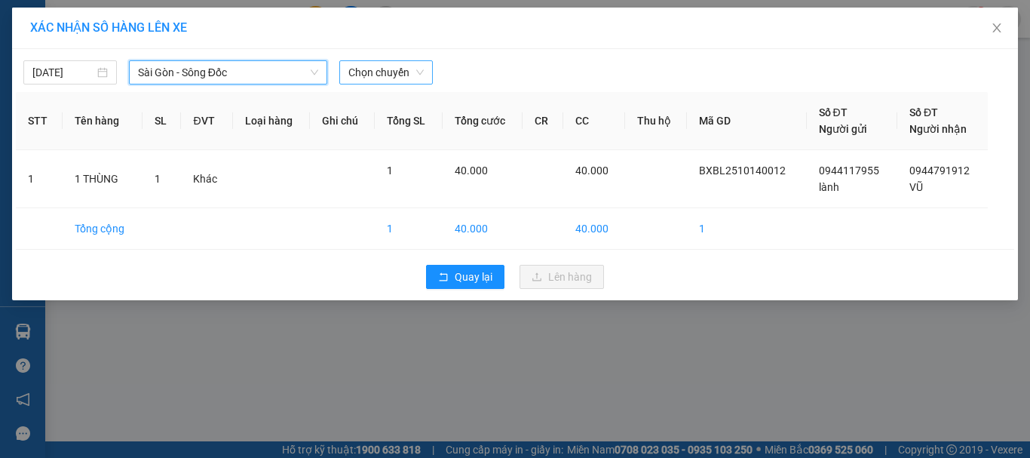
click at [383, 70] on span "Chọn chuyến" at bounding box center [385, 72] width 75 height 23
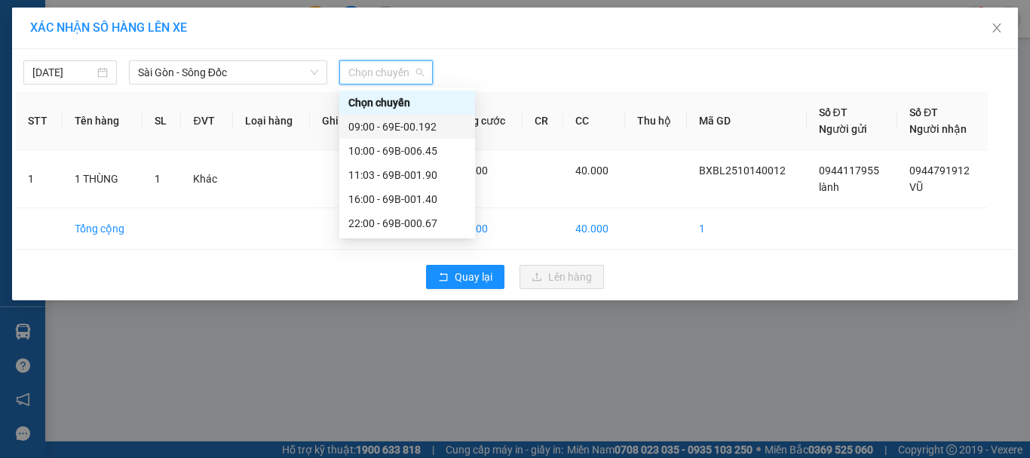
click at [434, 121] on div "09:00 - 69E-00.192" at bounding box center [407, 126] width 118 height 17
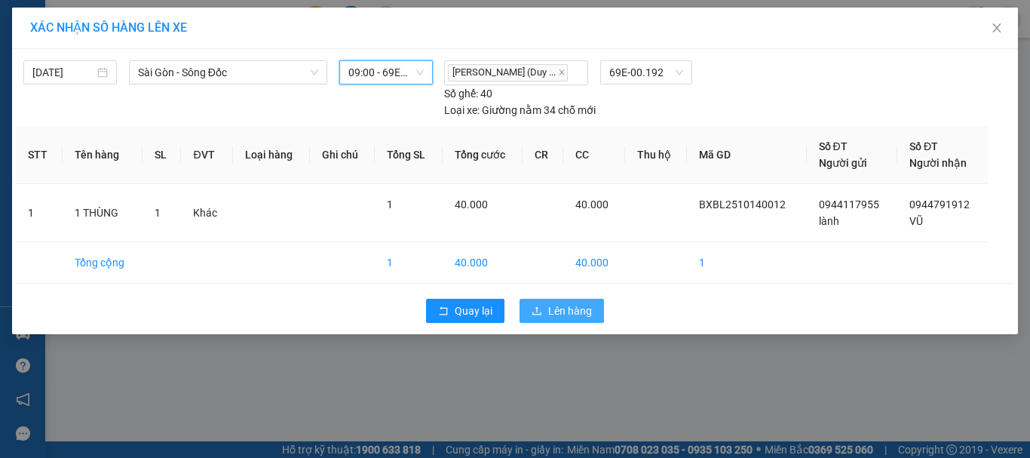
click at [581, 308] on span "Lên hàng" at bounding box center [570, 310] width 44 height 17
